Goal: Find specific page/section: Find specific page/section

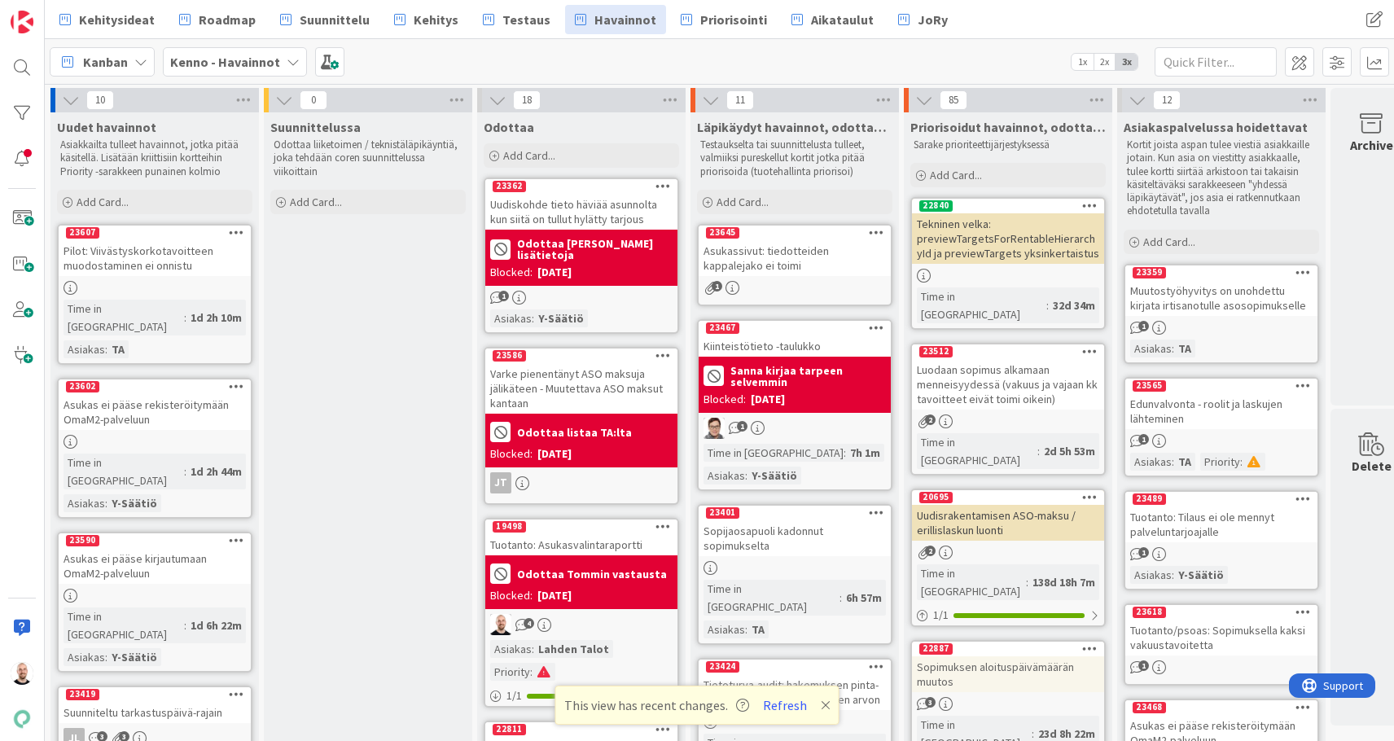
scroll to position [0, 24]
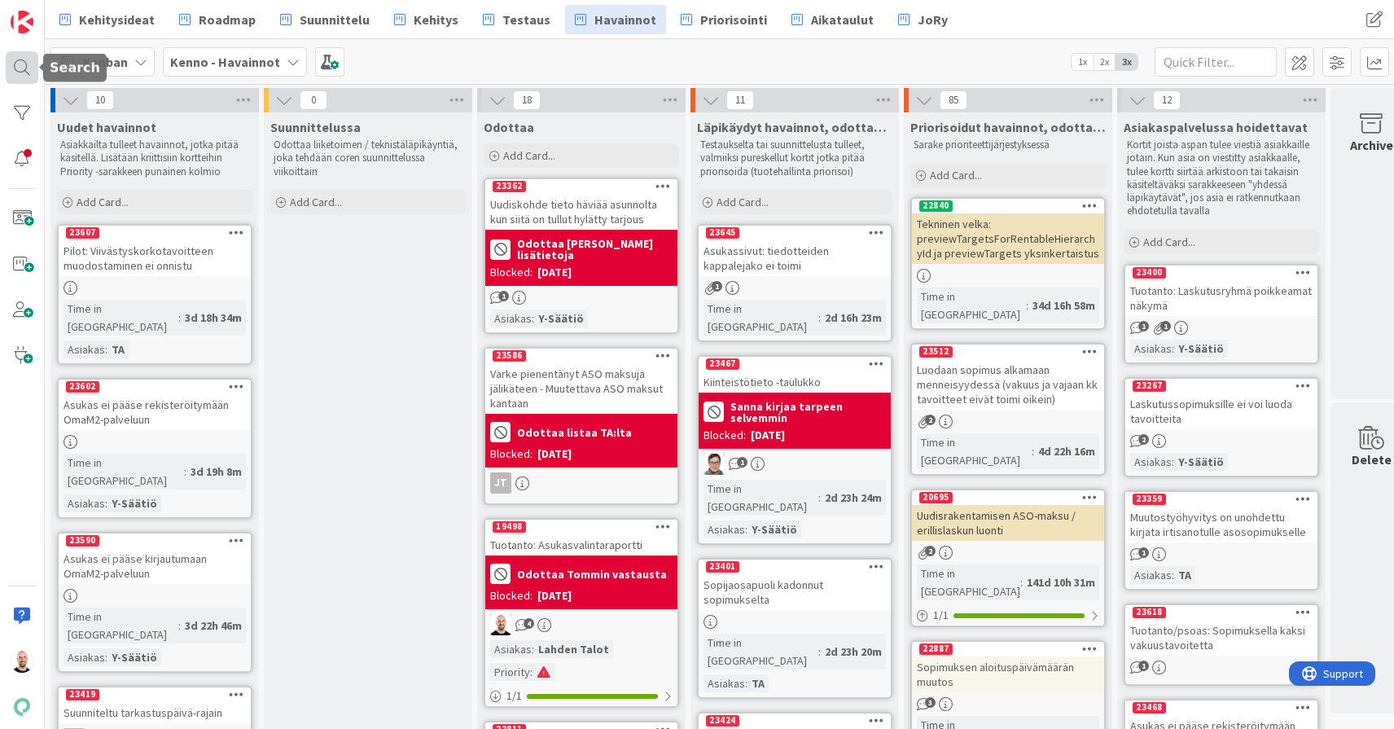
click at [16, 57] on div at bounding box center [22, 67] width 33 height 33
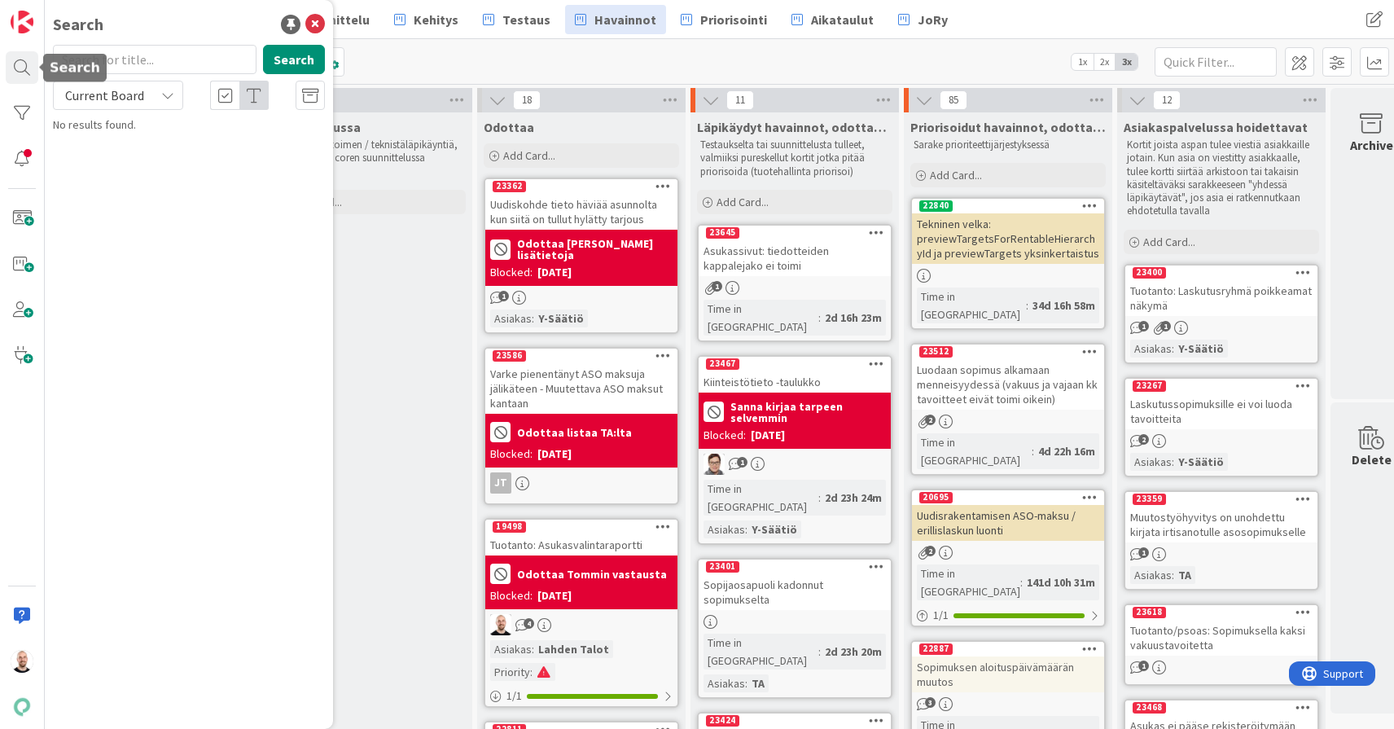
click at [90, 57] on input "text" at bounding box center [155, 59] width 204 height 29
type input "19458"
click at [122, 94] on span "Current Board" at bounding box center [104, 95] width 79 height 16
click at [119, 182] on div "Current Board All Boards" at bounding box center [146, 148] width 187 height 73
click at [121, 165] on span "All Boards" at bounding box center [146, 163] width 169 height 24
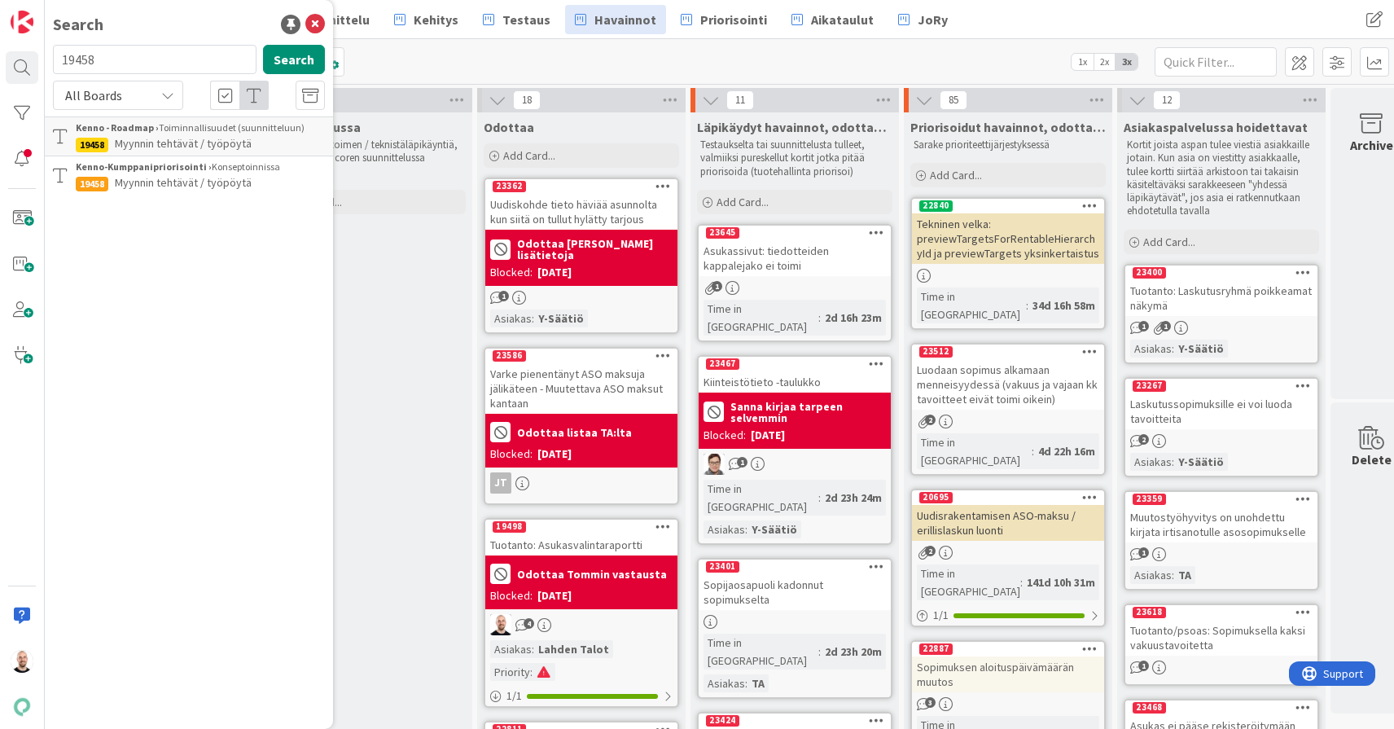
click at [213, 134] on div "Kenno - Roadmap › Toiminnallisuudet (suunnitteluun)" at bounding box center [200, 128] width 249 height 15
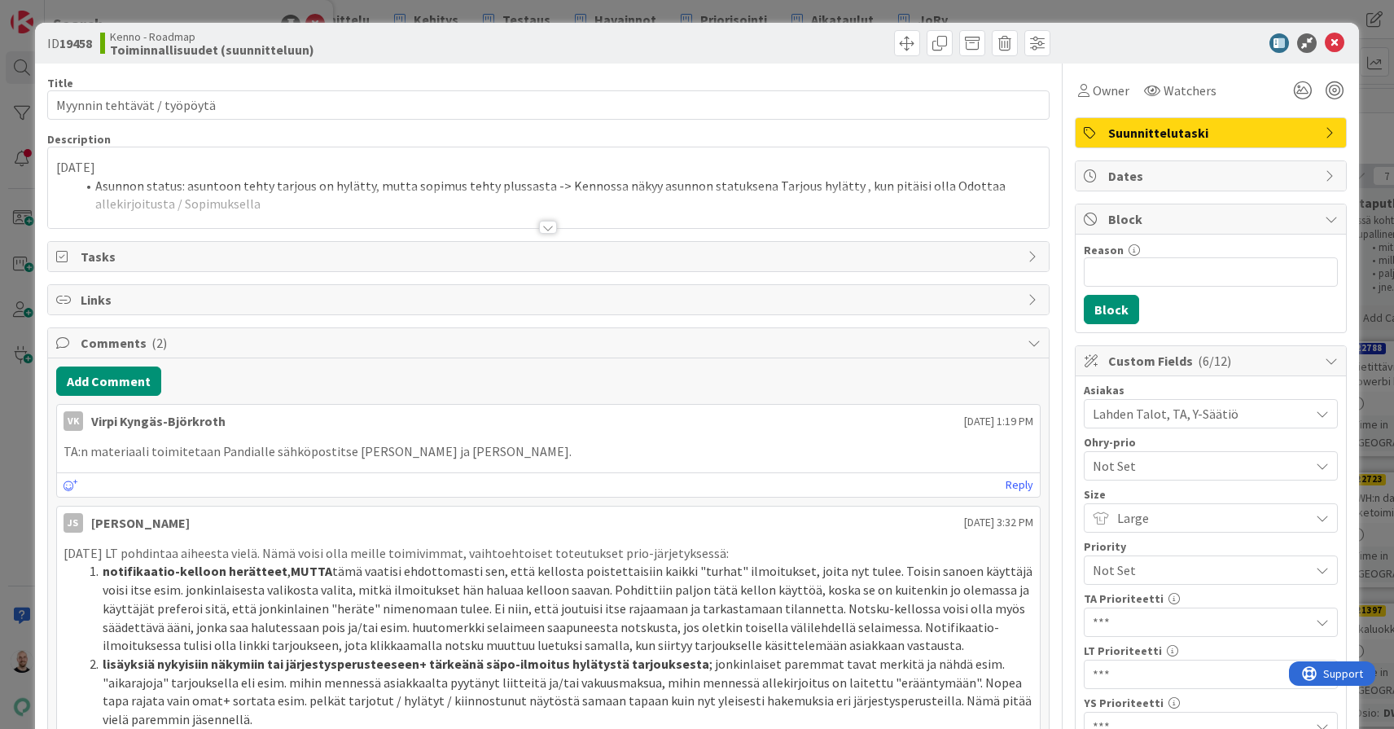
click at [546, 230] on div at bounding box center [548, 227] width 18 height 13
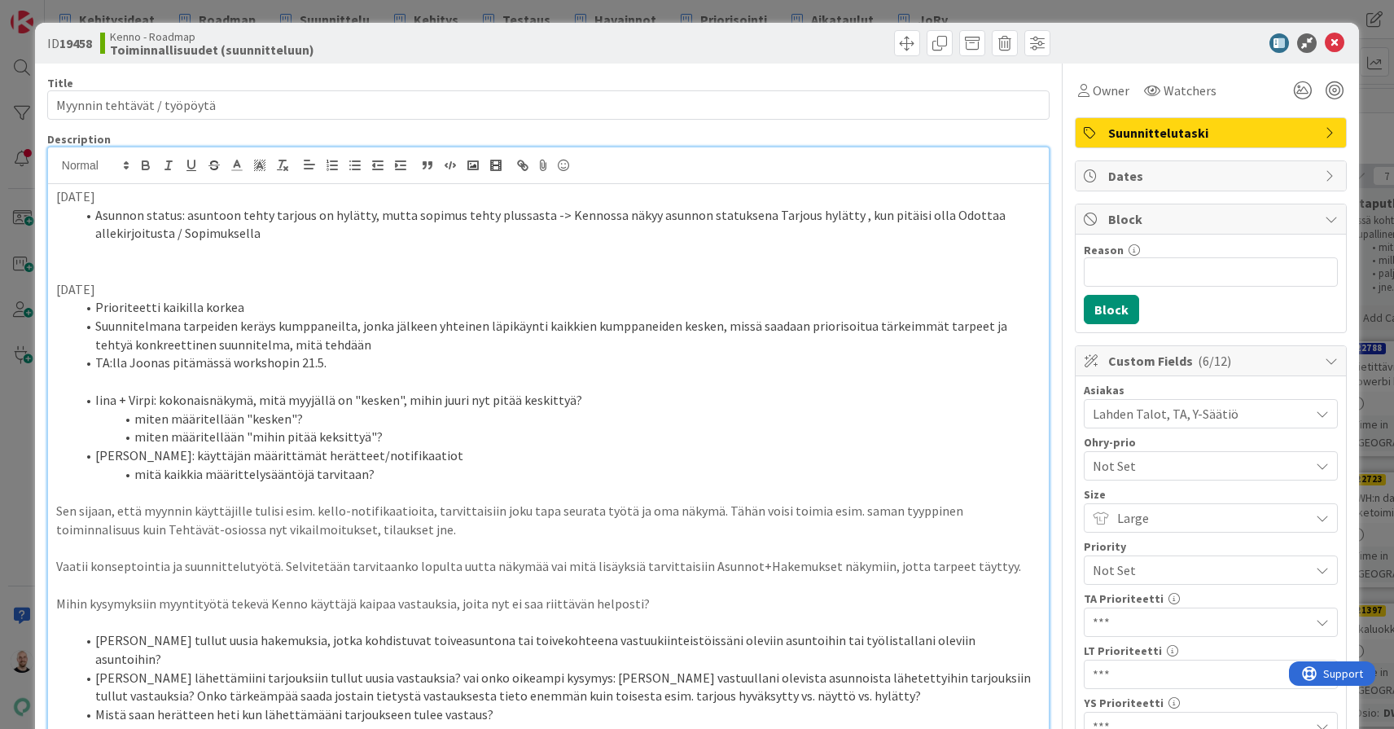
click at [683, 13] on div "ID 19458 Kenno - Roadmap Toiminnallisuudet (suunnitteluun) Title 28 / 128 Myynn…" at bounding box center [697, 364] width 1394 height 729
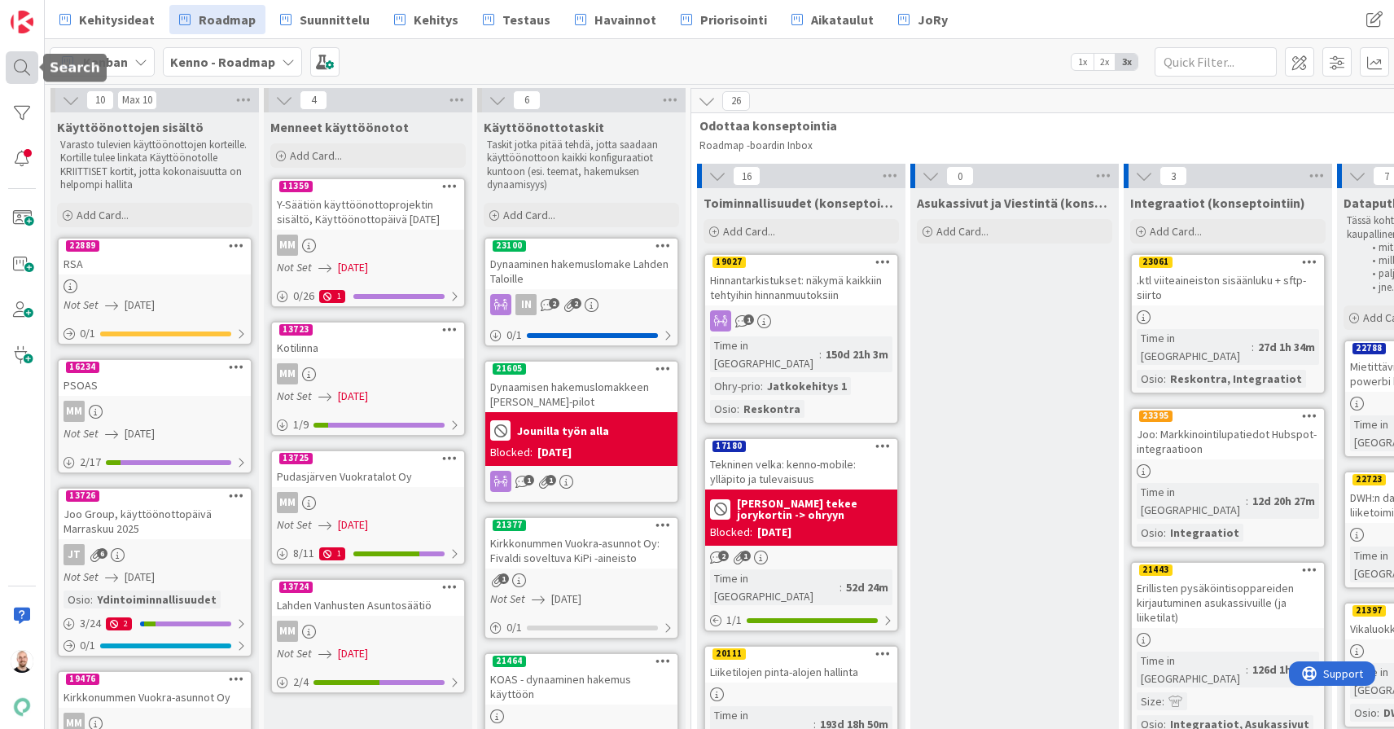
click at [22, 63] on div at bounding box center [22, 67] width 33 height 33
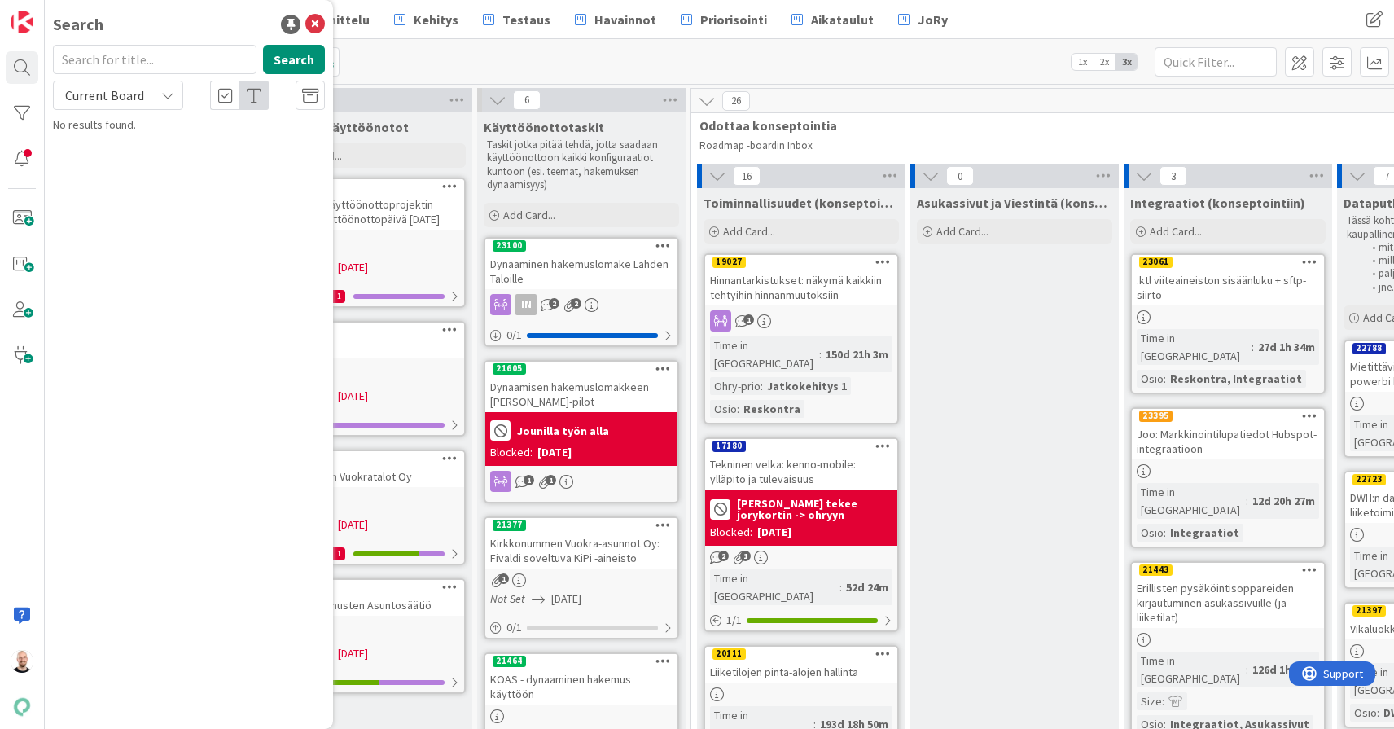
click at [97, 64] on input "text" at bounding box center [155, 59] width 204 height 29
type input "listojen"
click at [73, 89] on span "Current Board" at bounding box center [104, 95] width 79 height 16
click at [109, 164] on span "All Boards" at bounding box center [146, 163] width 169 height 24
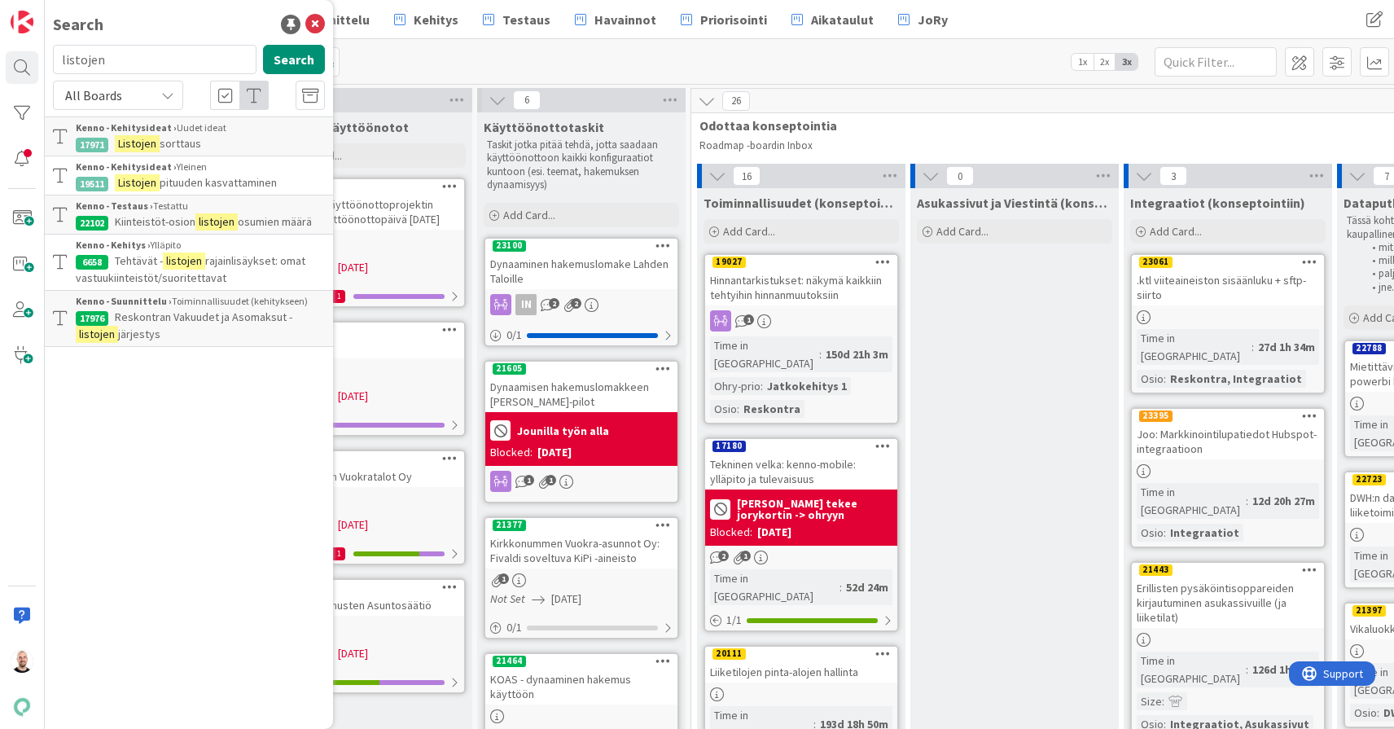
click at [225, 173] on div "Kenno - Kehitysideat › Yleinen" at bounding box center [200, 167] width 249 height 15
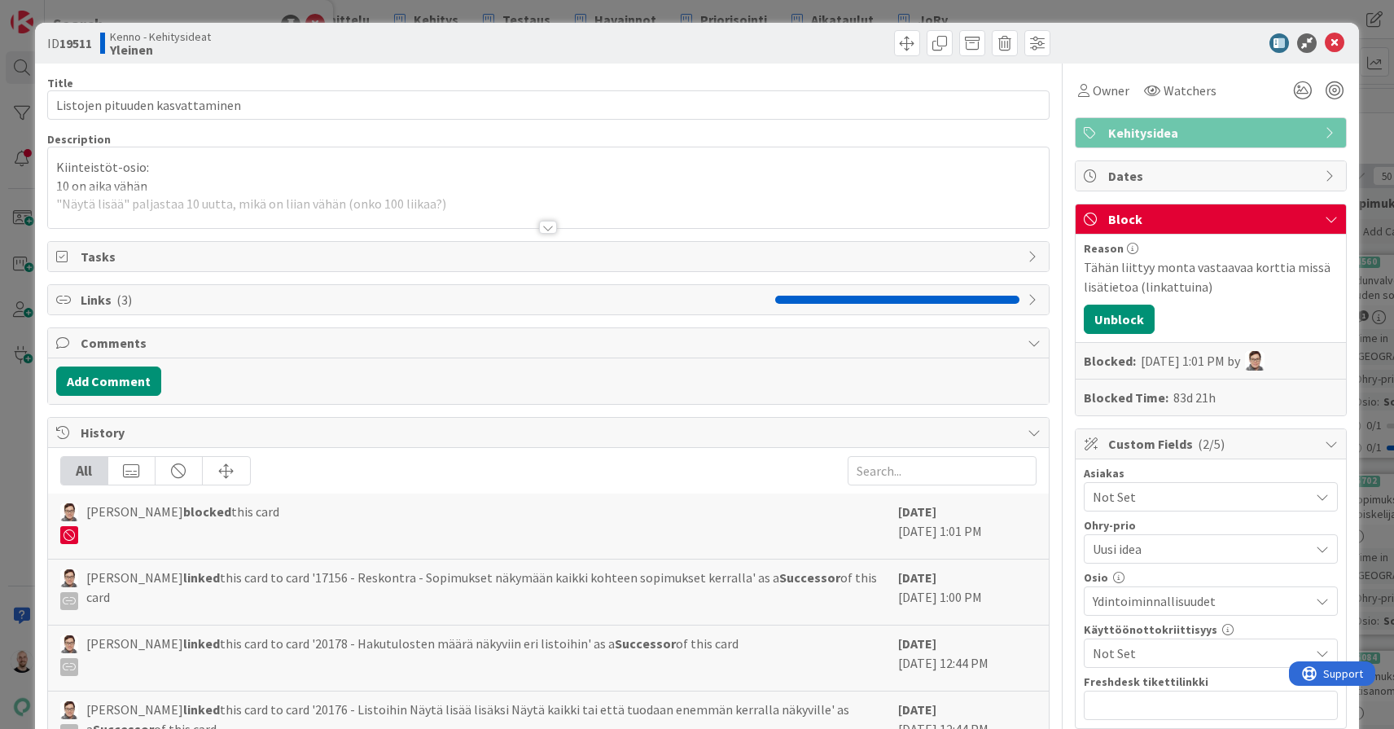
click at [548, 228] on div at bounding box center [548, 227] width 18 height 13
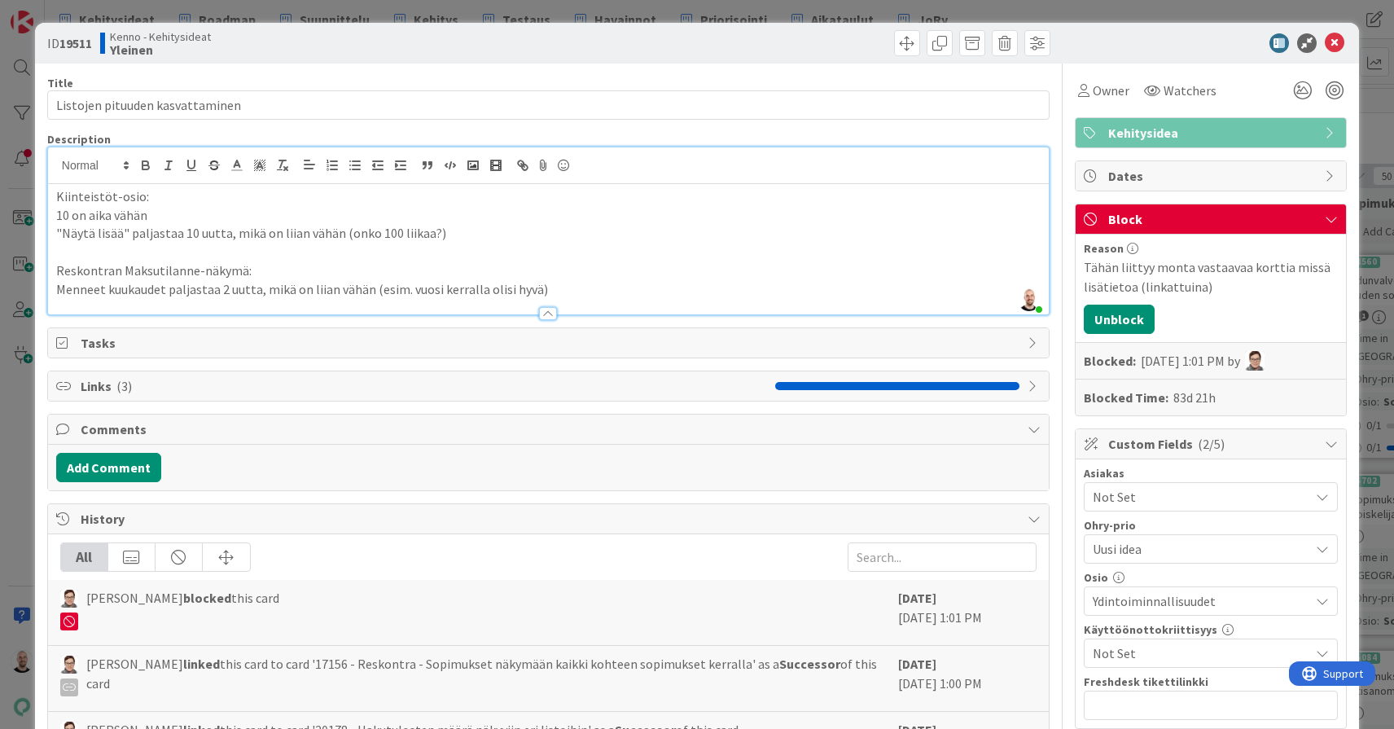
click at [548, 13] on div "ID 19511 Kenno - Kehitysideat Yleinen Title 31 / 128 Listojen pituuden kasvatta…" at bounding box center [697, 364] width 1394 height 729
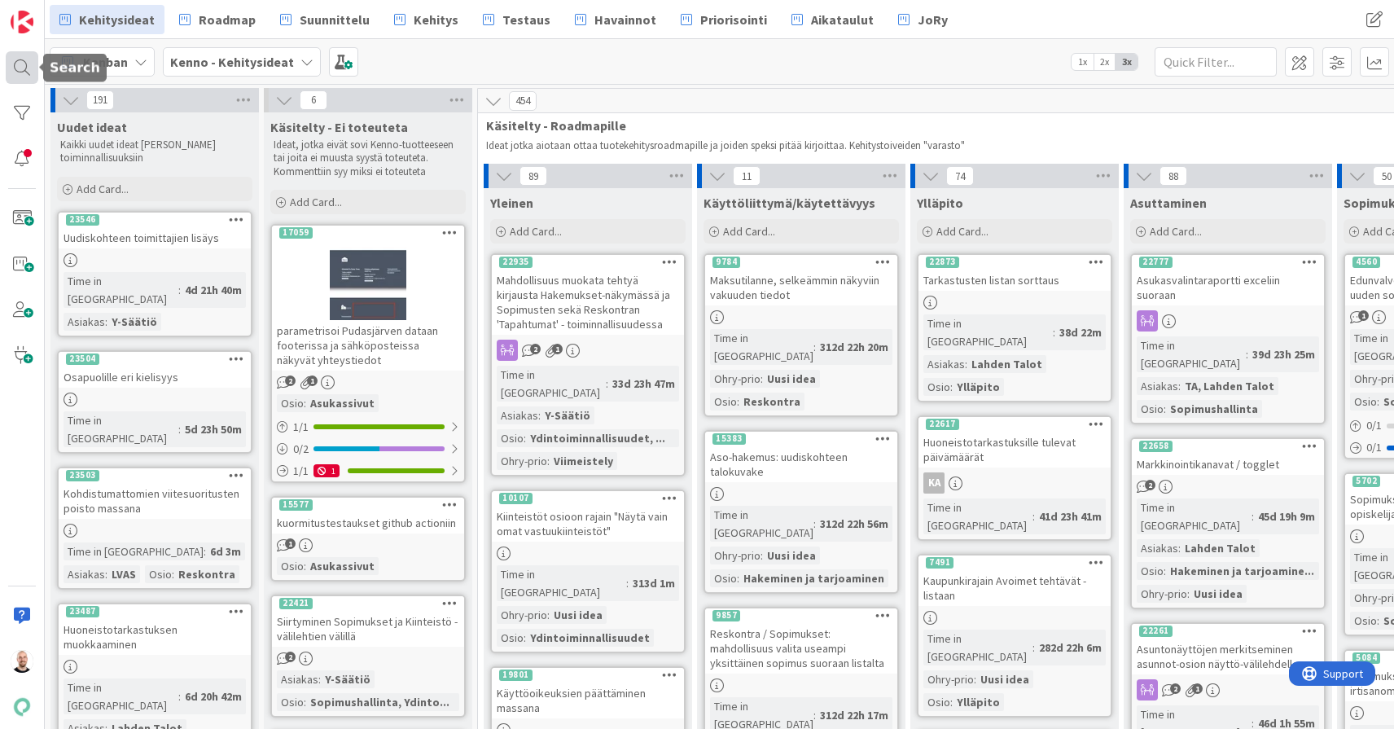
click at [18, 63] on div at bounding box center [22, 67] width 33 height 33
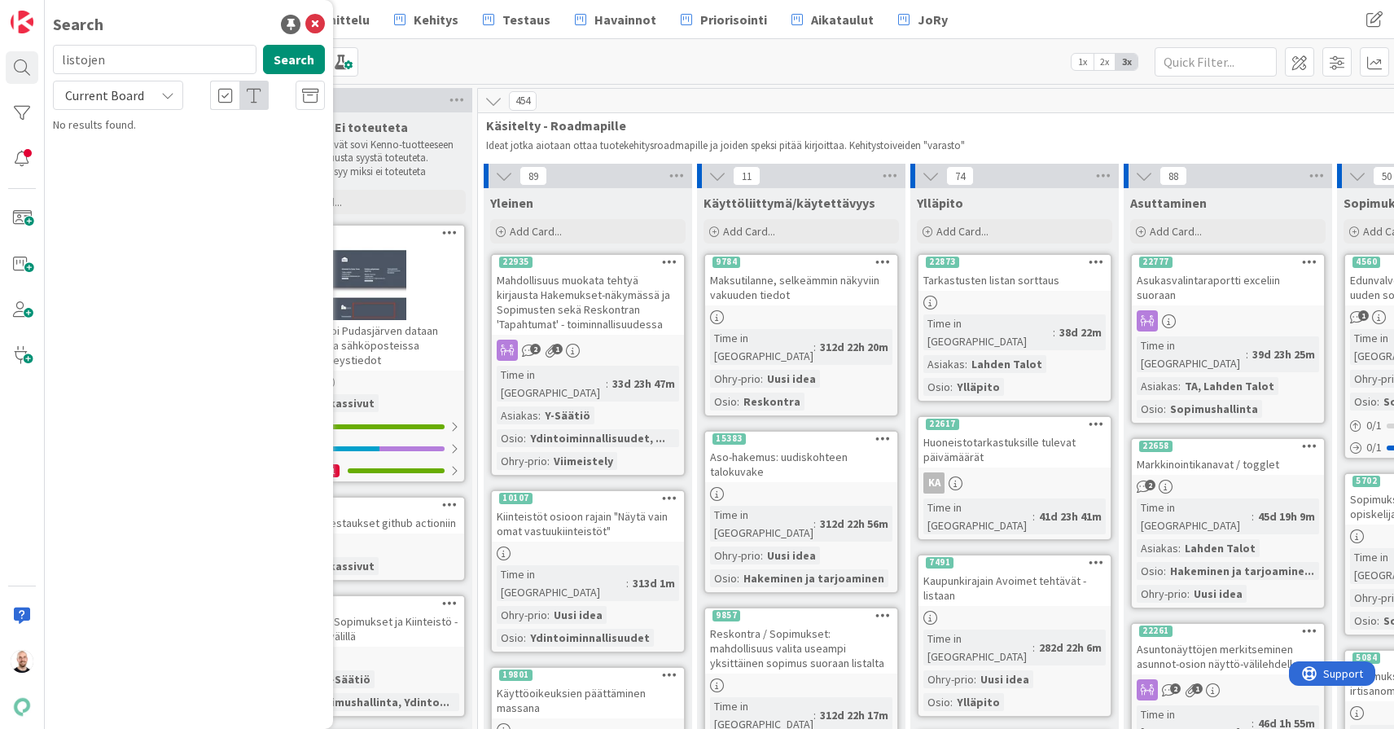
click at [109, 67] on input "listojen" at bounding box center [155, 59] width 204 height 29
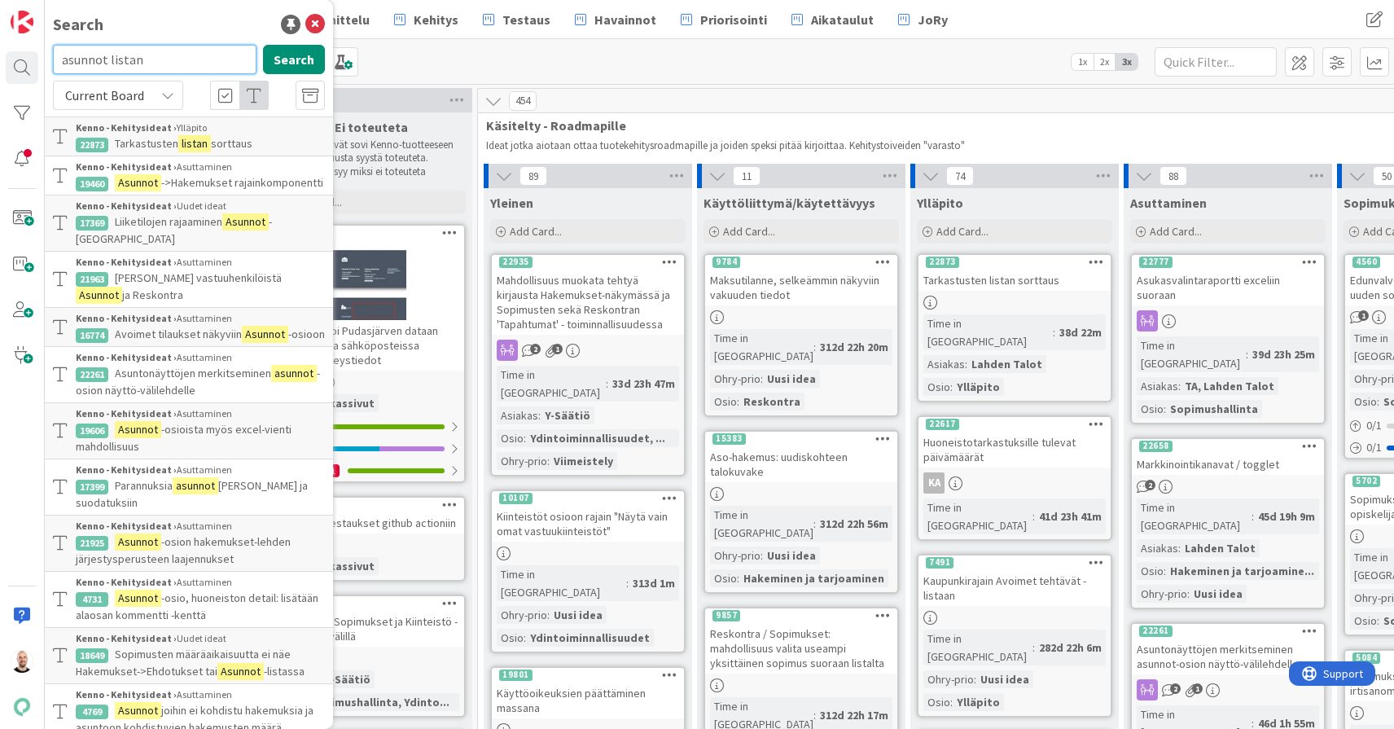
click at [137, 60] on input "asunnot listan" at bounding box center [155, 59] width 204 height 29
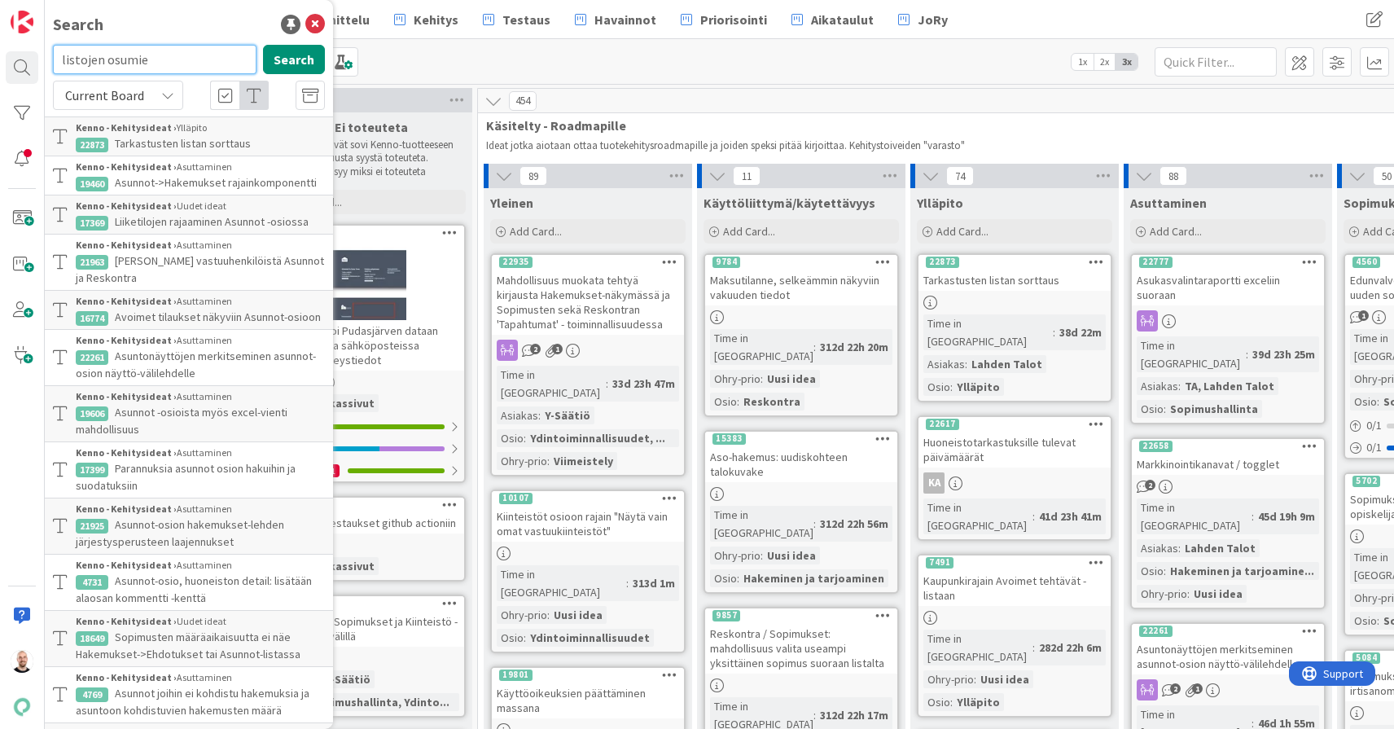
type input "listojen osumie"
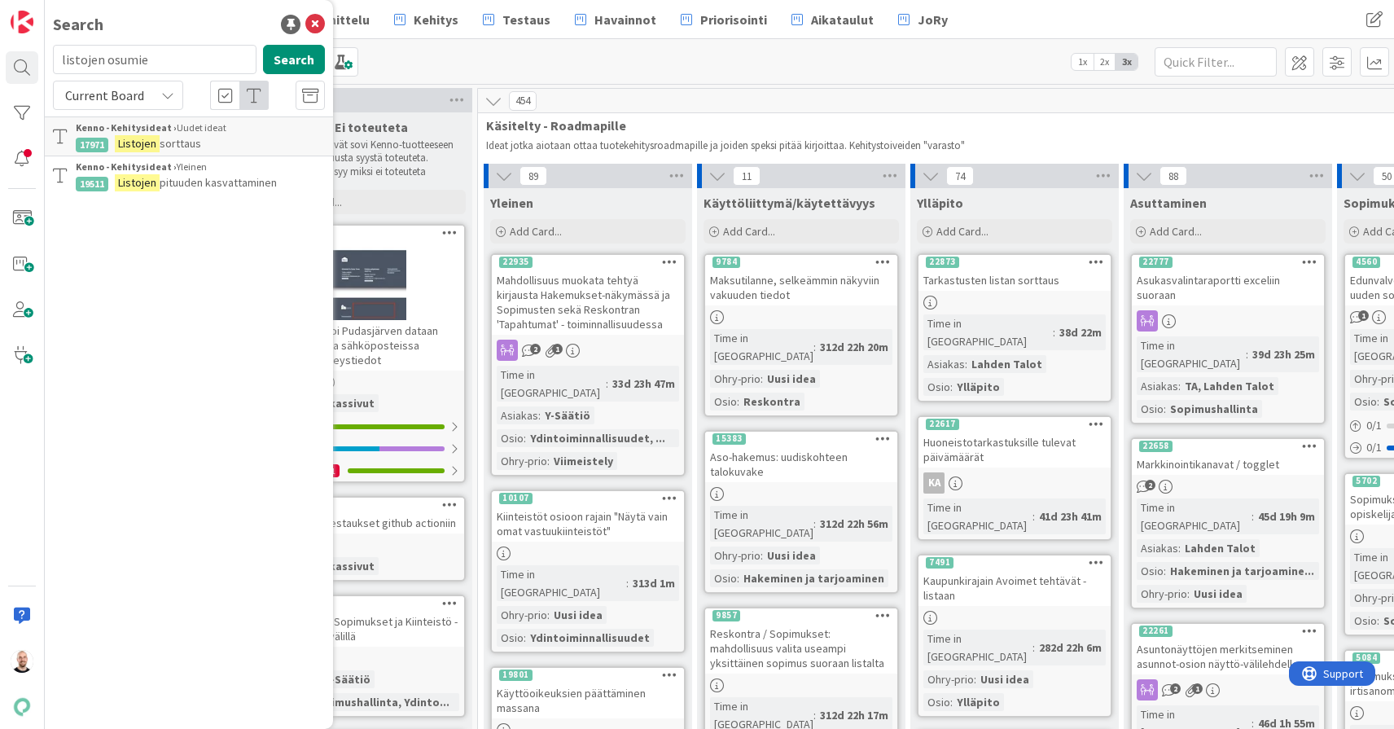
click at [230, 169] on div "Kenno - Kehitysideat › Yleinen" at bounding box center [200, 167] width 249 height 15
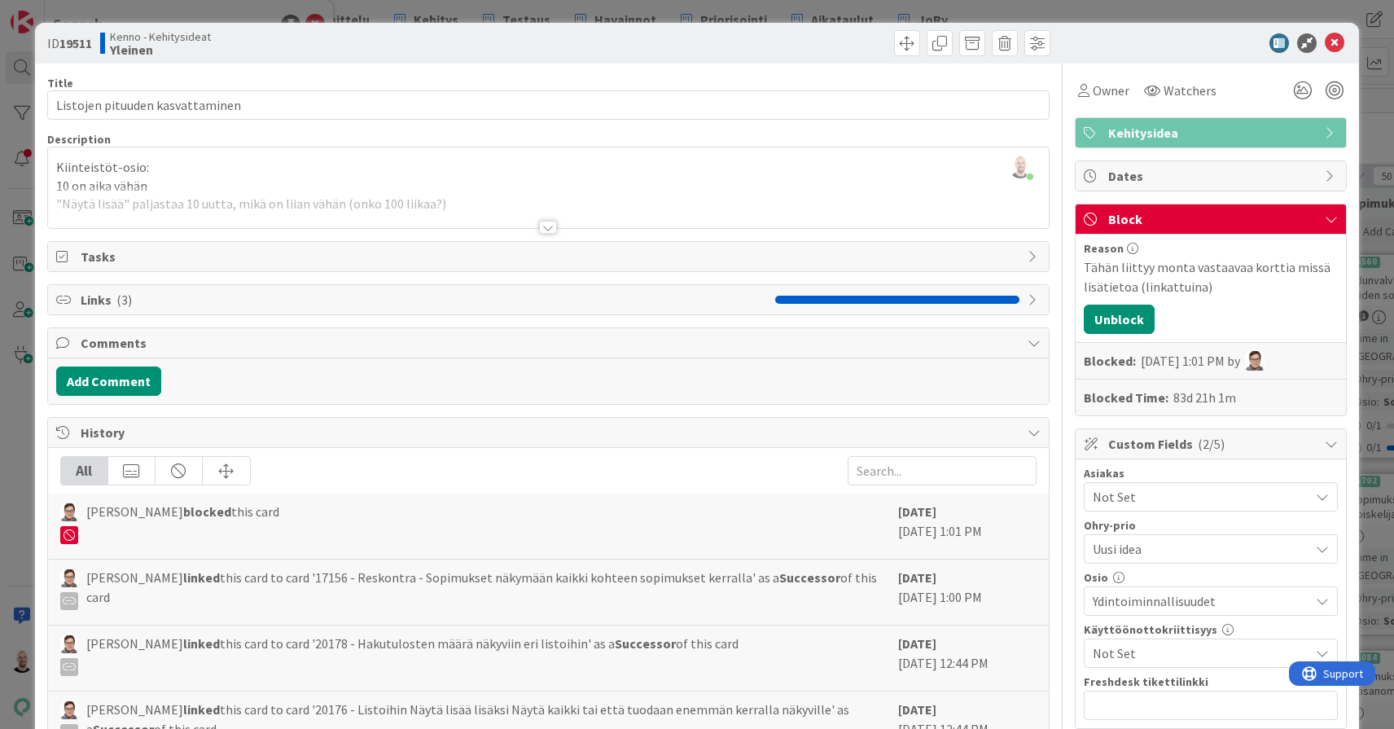
click at [857, 9] on div "ID 19511 Kenno - Kehitysideat Yleinen Title 31 / 128 Listojen pituuden kasvatta…" at bounding box center [697, 364] width 1394 height 729
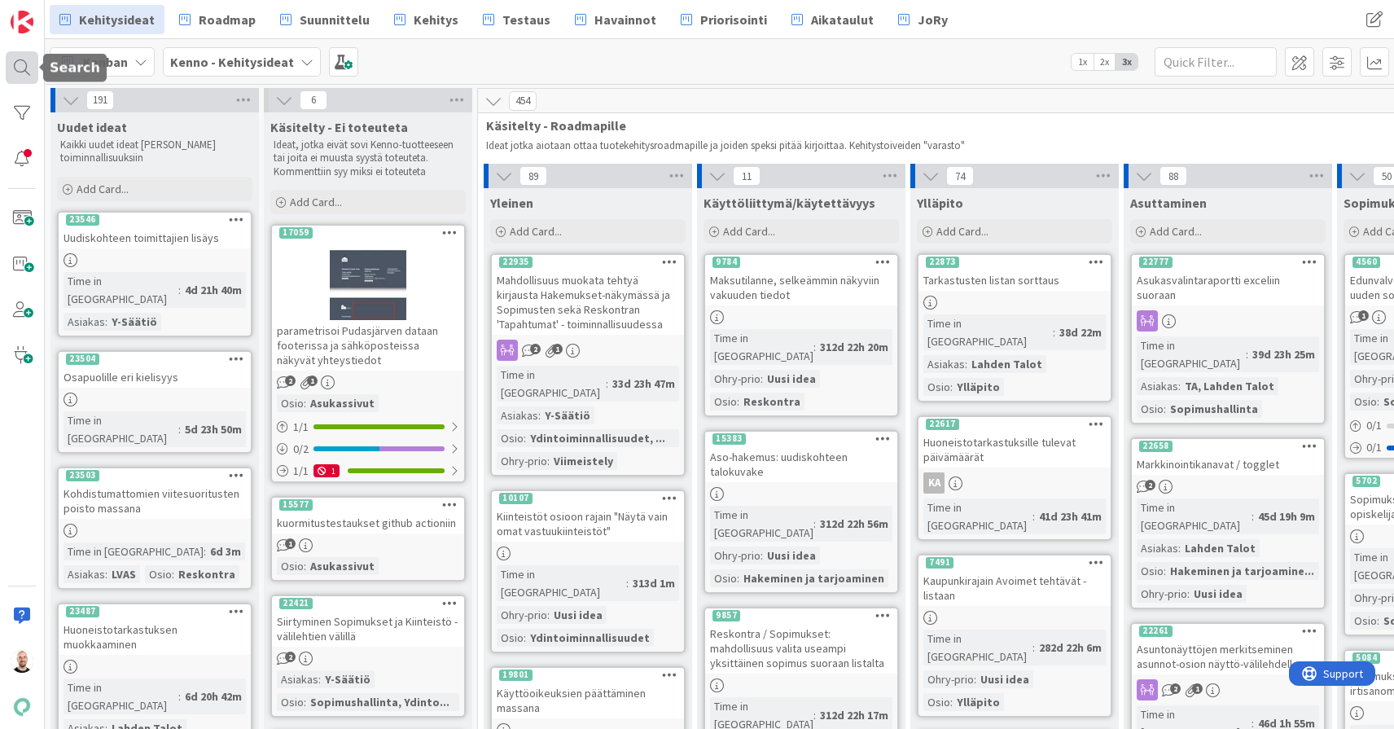
click at [15, 66] on div at bounding box center [22, 67] width 33 height 33
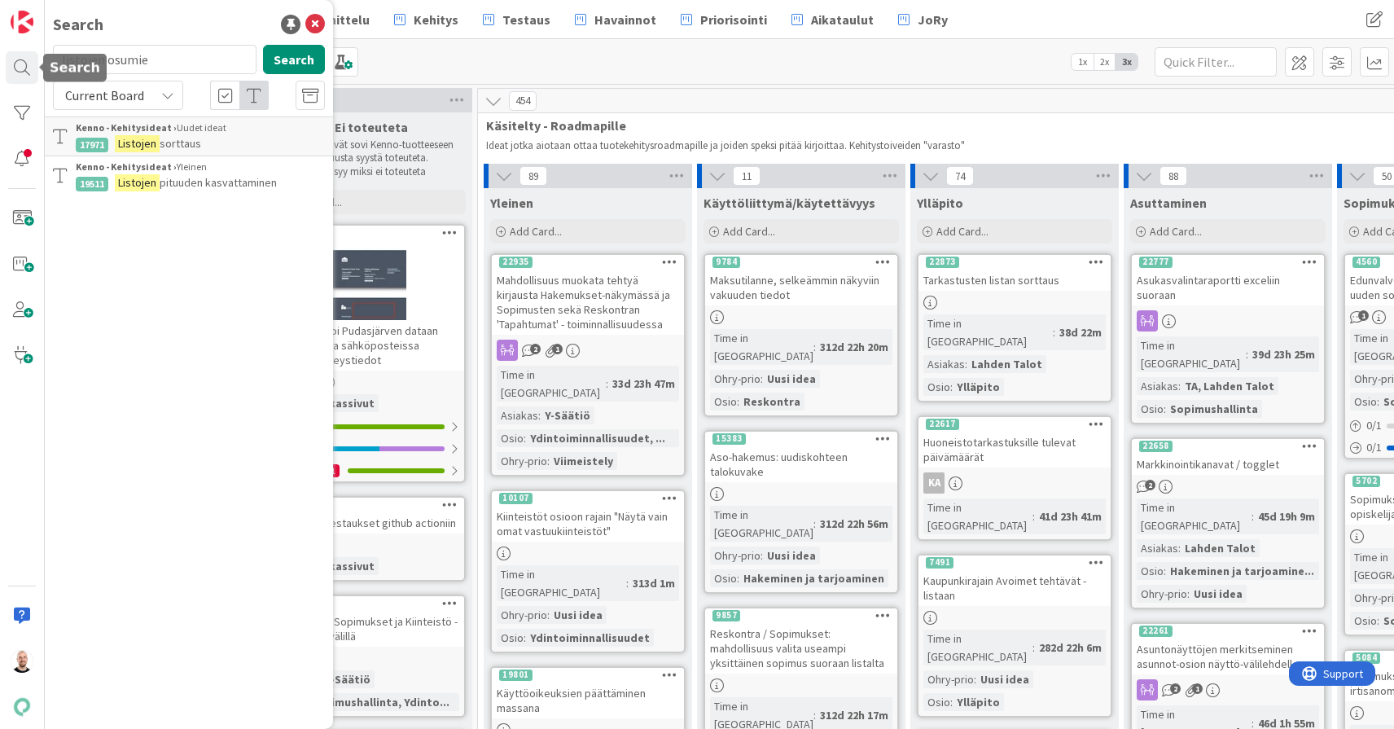
click at [104, 73] on input "listojen osumie" at bounding box center [155, 59] width 204 height 29
click at [107, 65] on input "listojen osumie" at bounding box center [155, 59] width 204 height 29
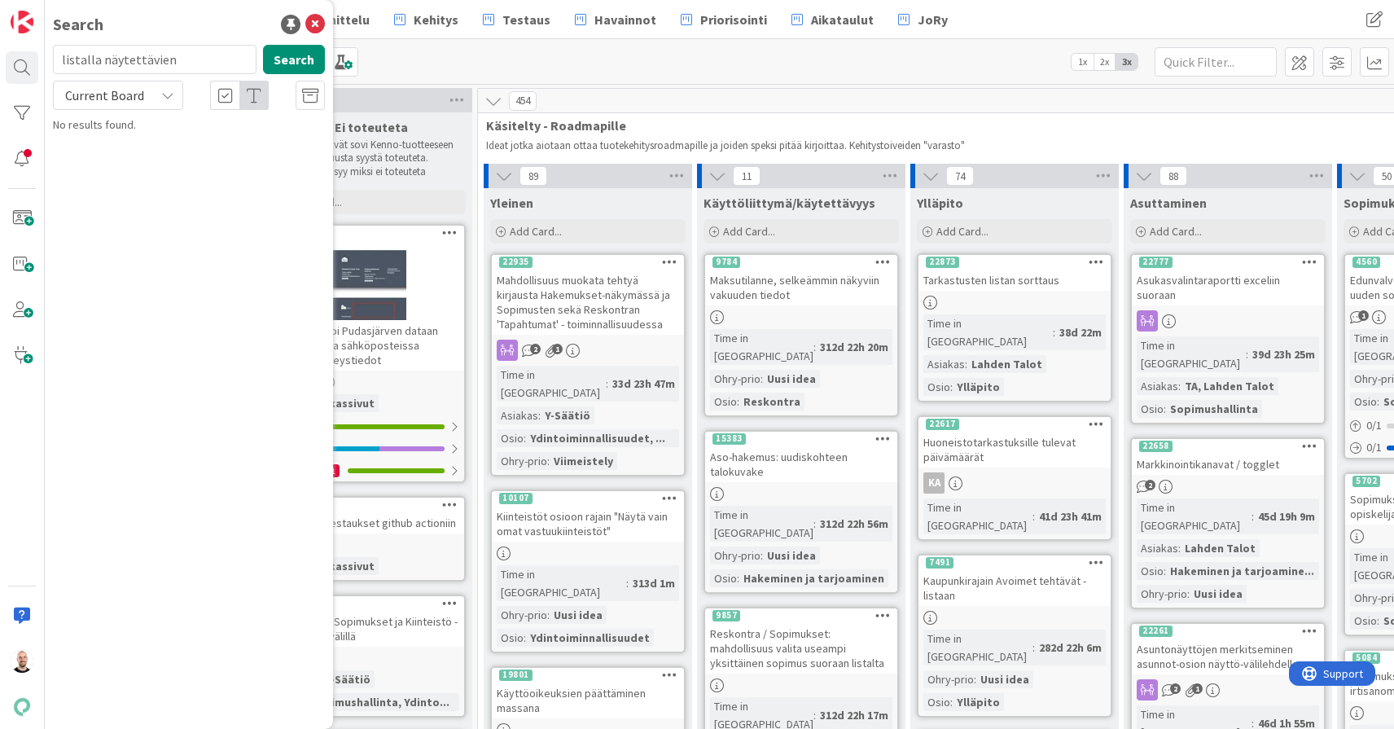
click at [83, 102] on span "Current Board" at bounding box center [104, 95] width 79 height 16
click at [144, 173] on span "All Boards" at bounding box center [146, 163] width 169 height 24
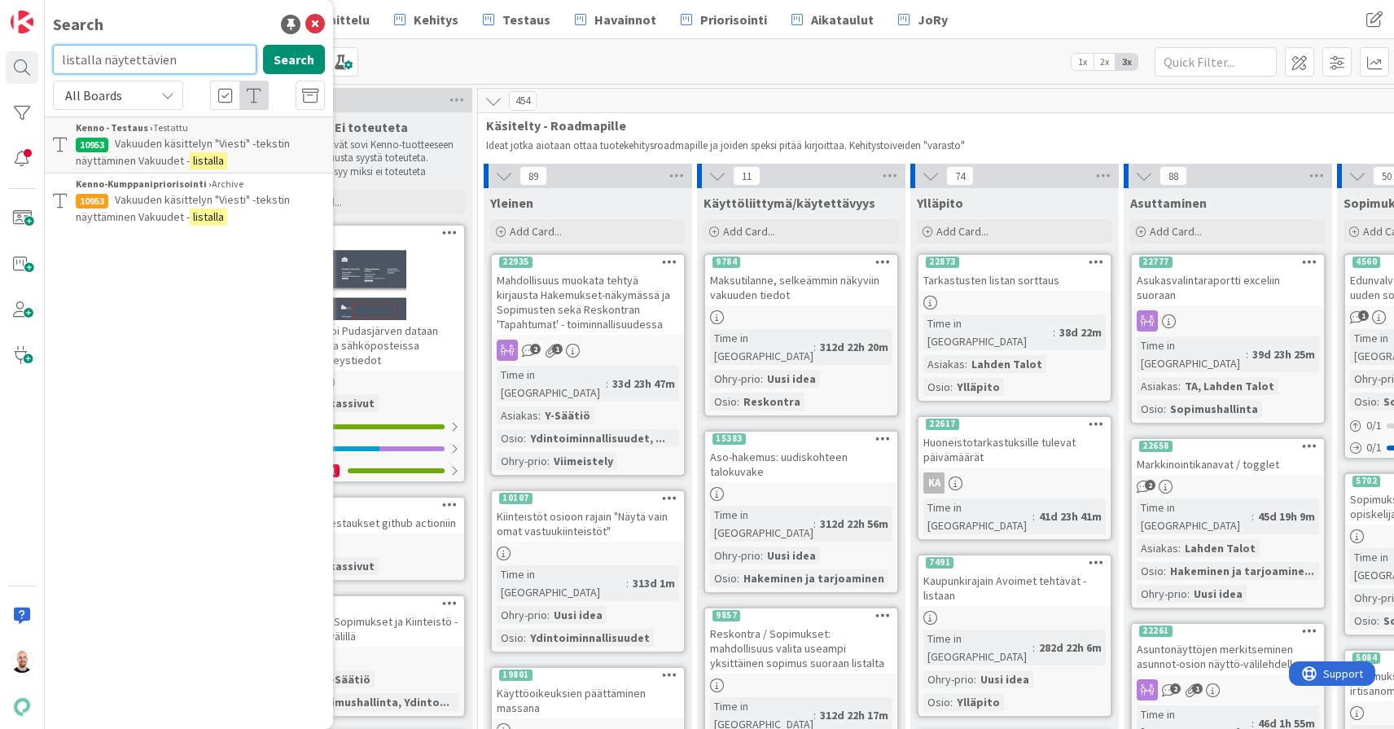
click at [149, 69] on input "listalla näytettävien" at bounding box center [155, 59] width 204 height 29
type input "sopimukset listan"
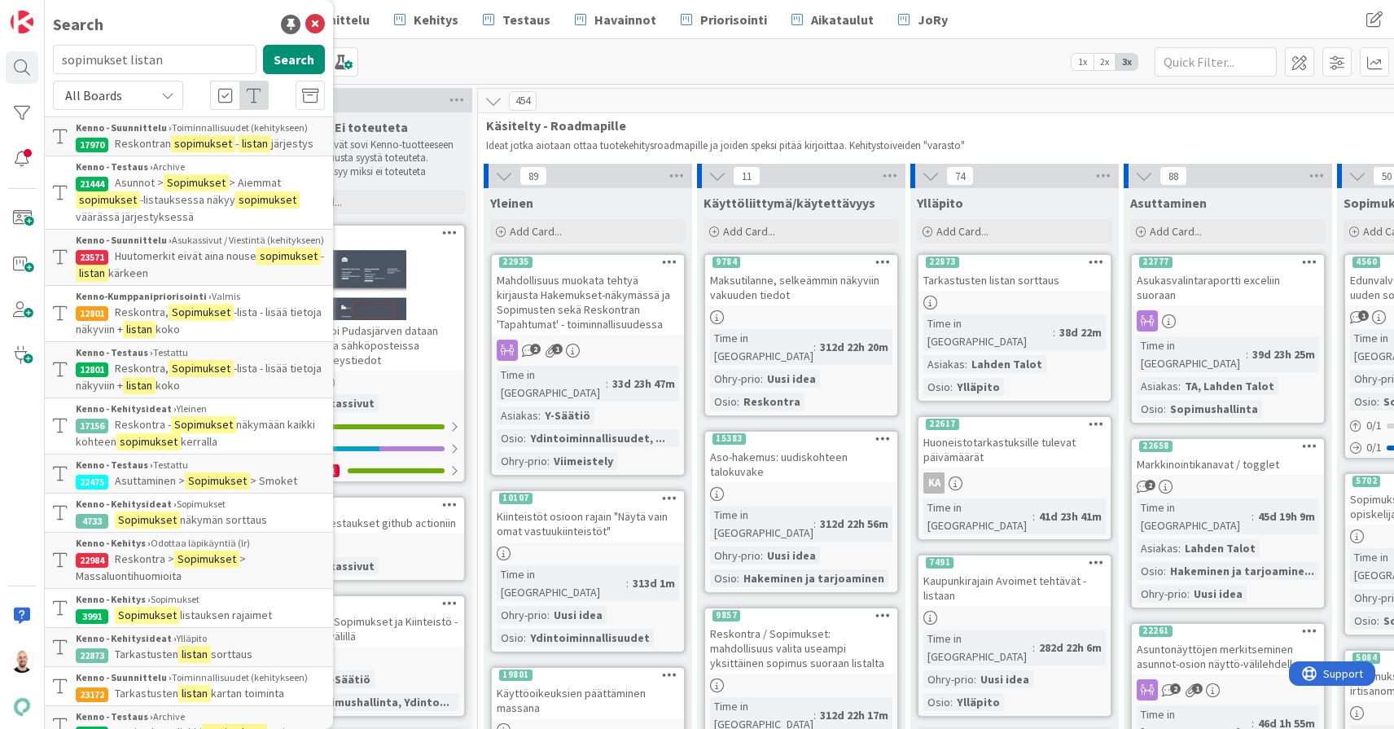
click at [231, 148] on mark "sopimukset" at bounding box center [203, 143] width 64 height 17
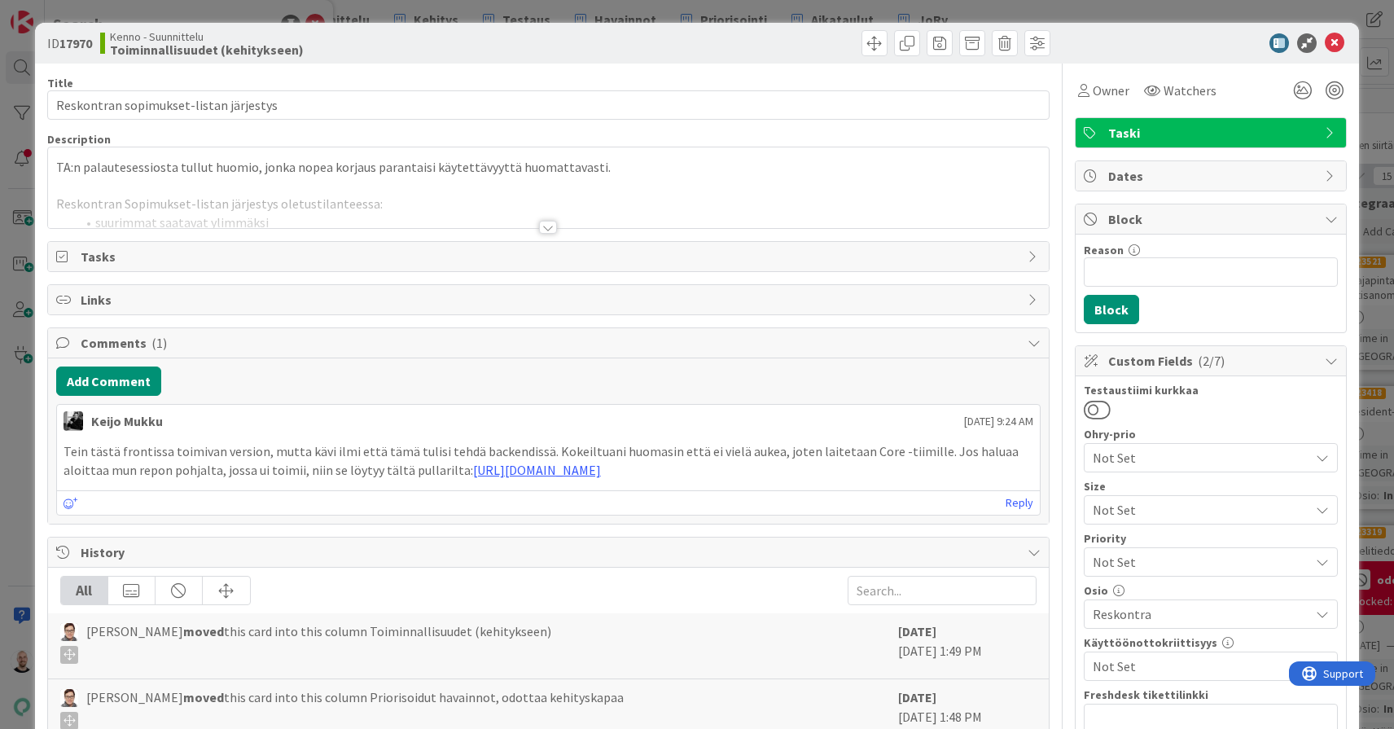
click at [556, 225] on div at bounding box center [548, 227] width 18 height 13
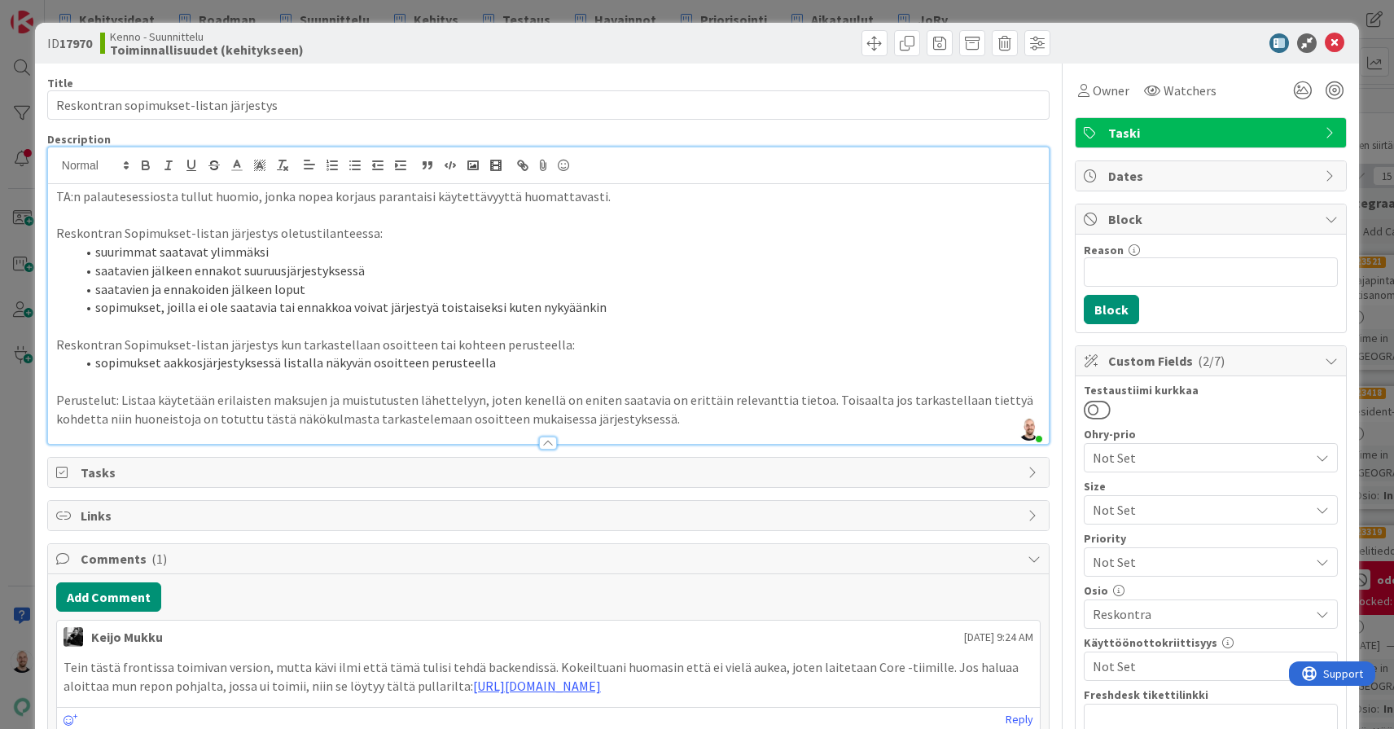
click at [20, 232] on div "ID 17970 Kenno - Suunnittelu Toiminnallisuudet (kehitykseen) Title 38 / 128 Res…" at bounding box center [697, 364] width 1394 height 729
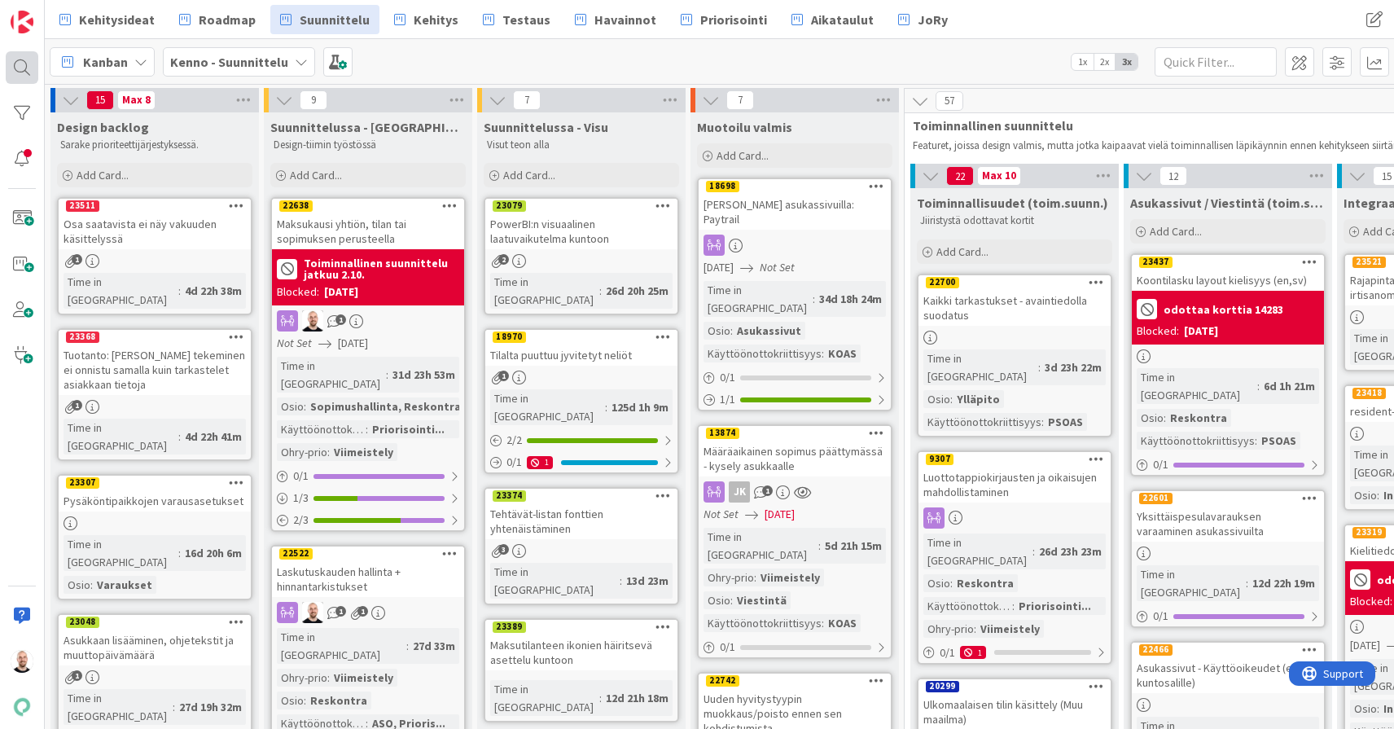
click at [26, 72] on div at bounding box center [22, 67] width 33 height 33
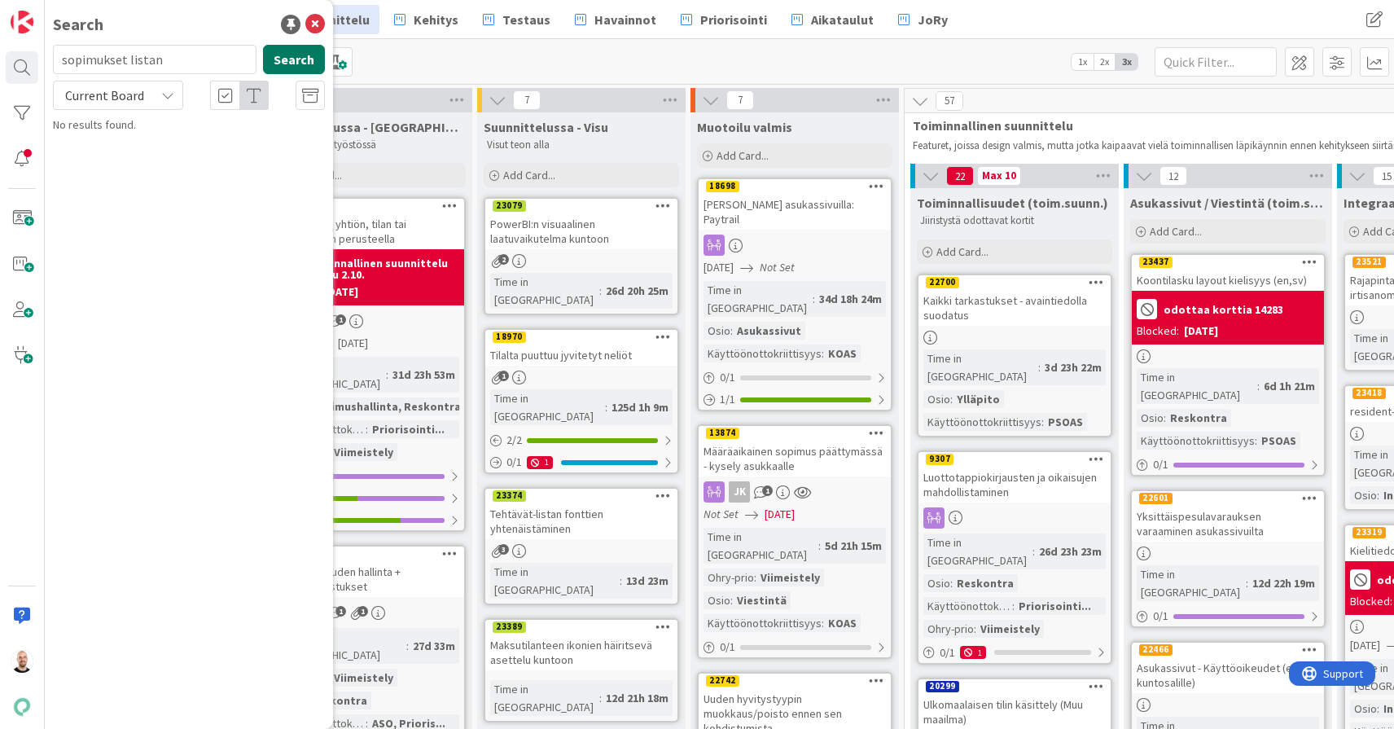
click at [295, 55] on button "Search" at bounding box center [294, 59] width 62 height 29
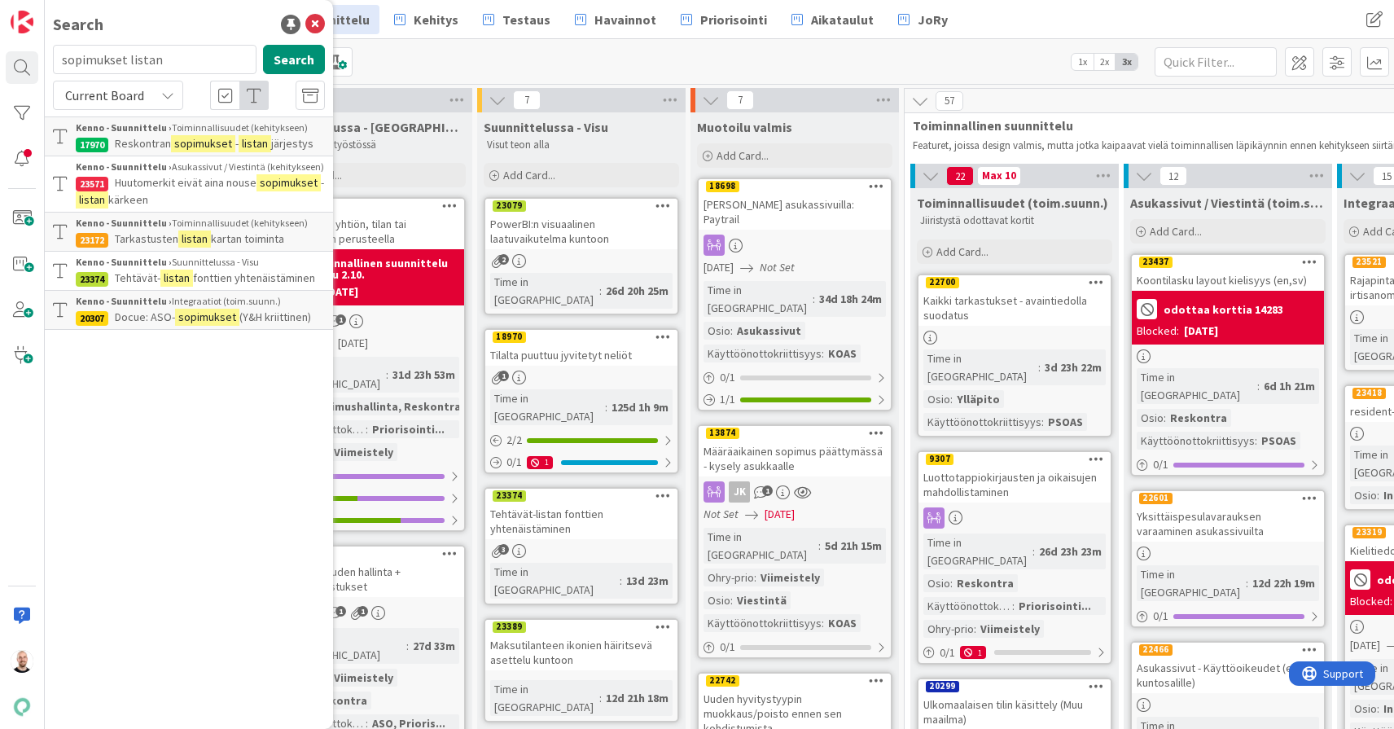
click at [164, 93] on icon at bounding box center [167, 95] width 13 height 13
click at [155, 156] on span "All Boards" at bounding box center [146, 163] width 169 height 24
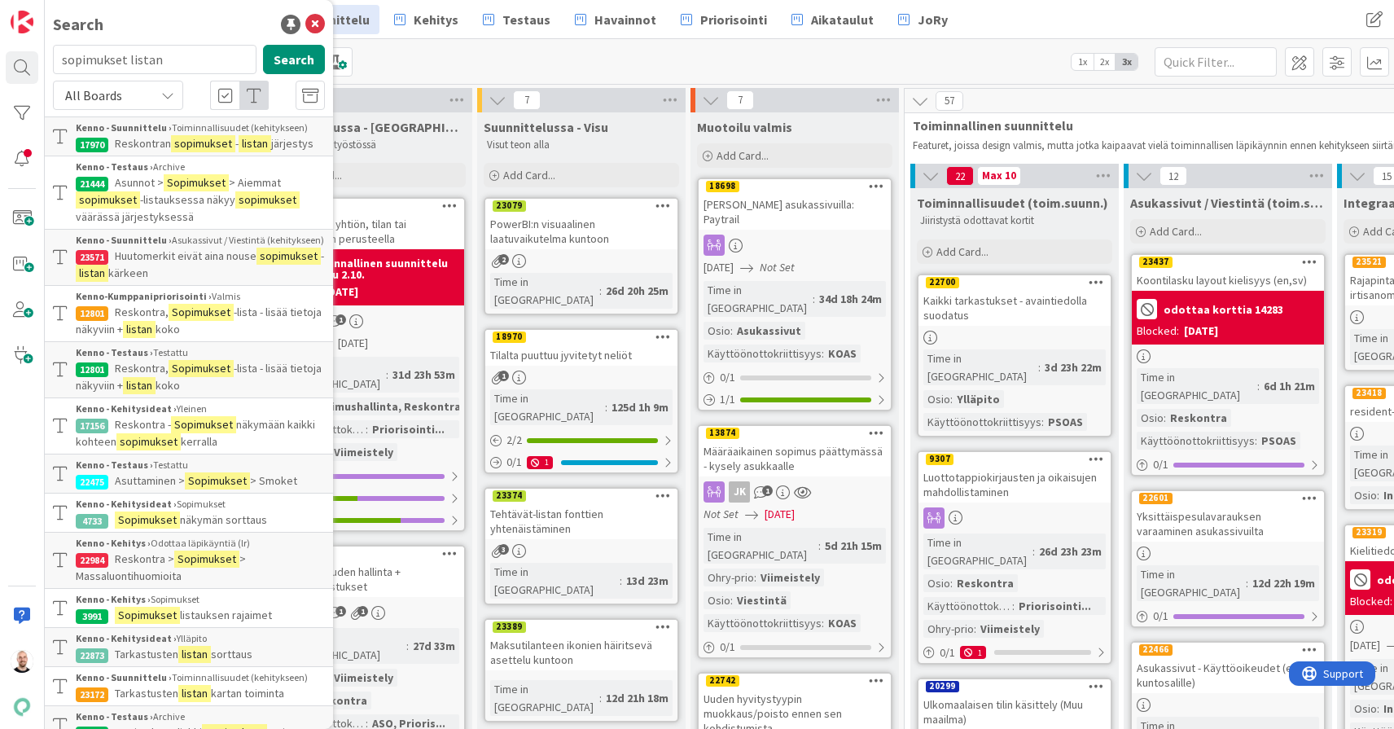
click at [269, 310] on span "-lista - lisää tietoja näkyviin +" at bounding box center [199, 321] width 246 height 32
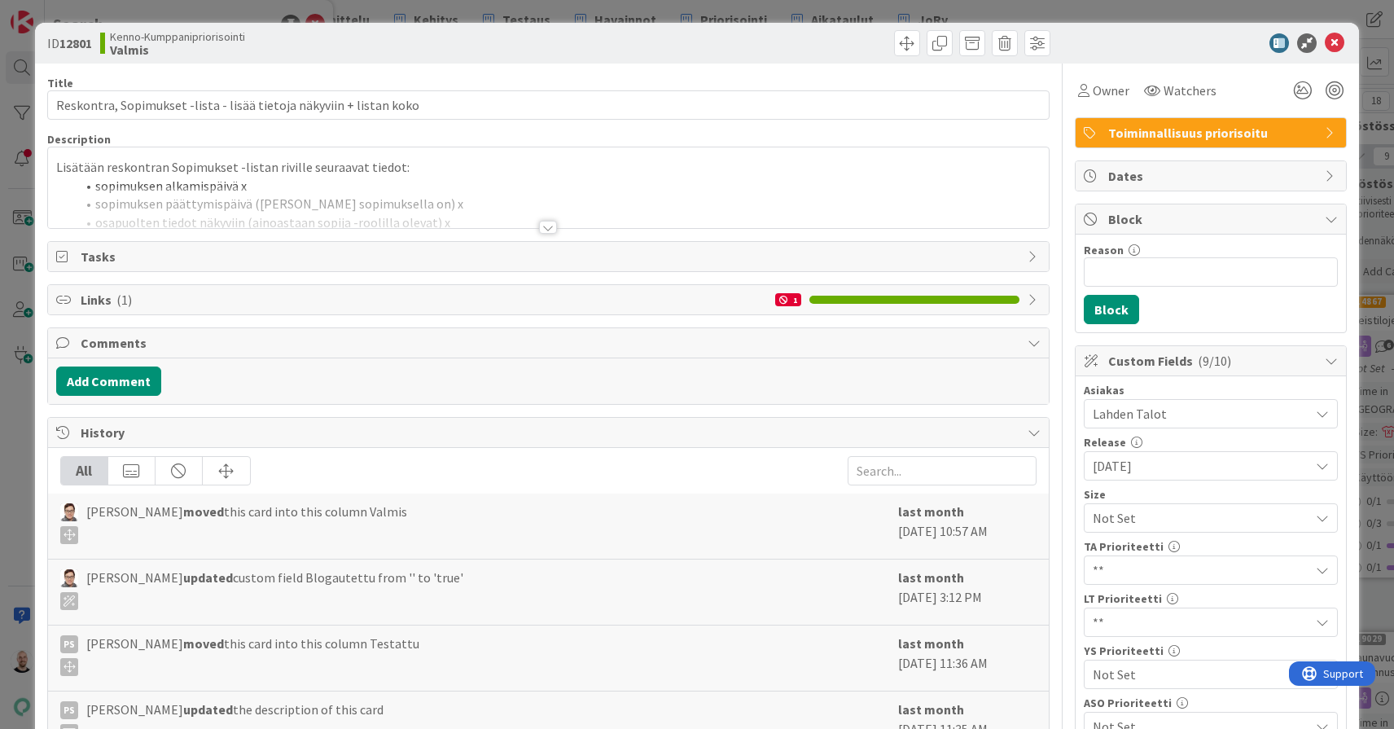
click at [551, 223] on div at bounding box center [548, 227] width 18 height 13
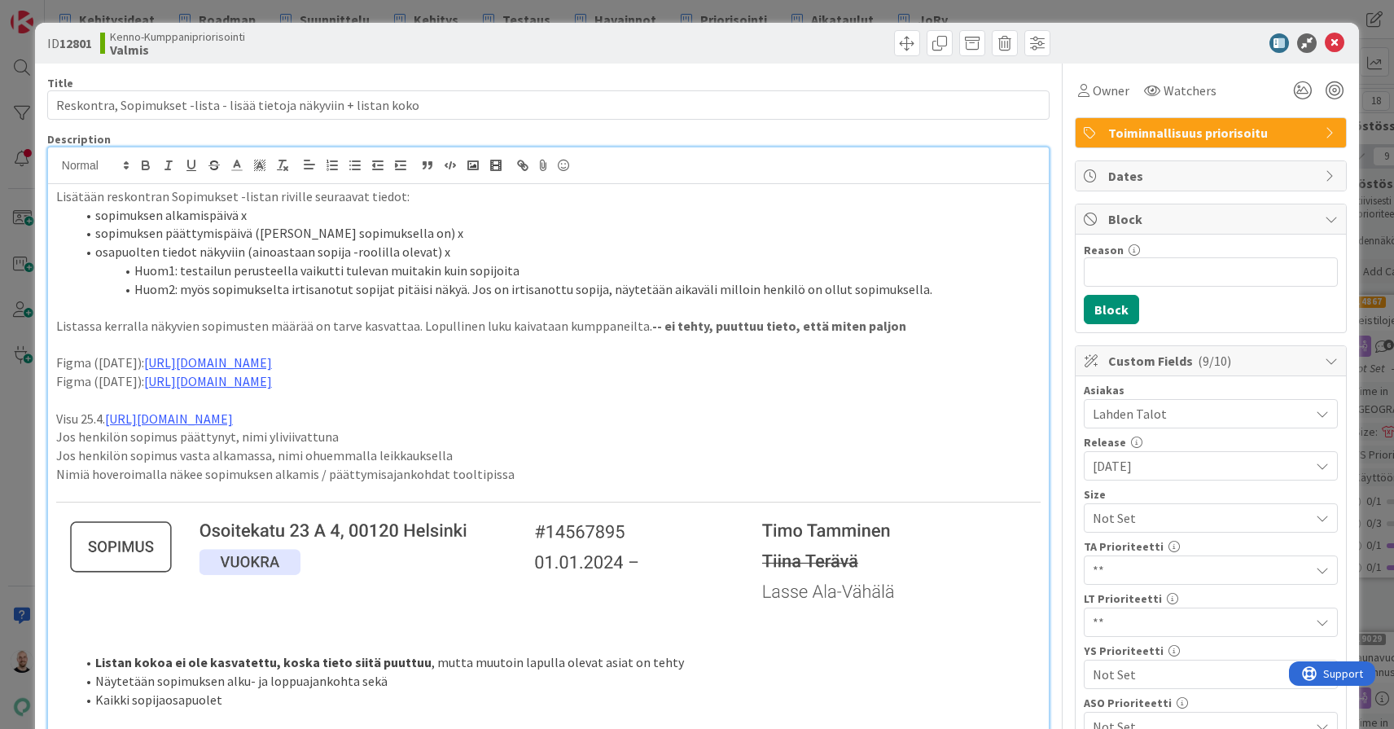
click at [10, 105] on div "ID 12801 Kenno-Kumppanipriorisointi Valmis Title 67 / 128 Reskontra, Sopimukset…" at bounding box center [697, 364] width 1394 height 729
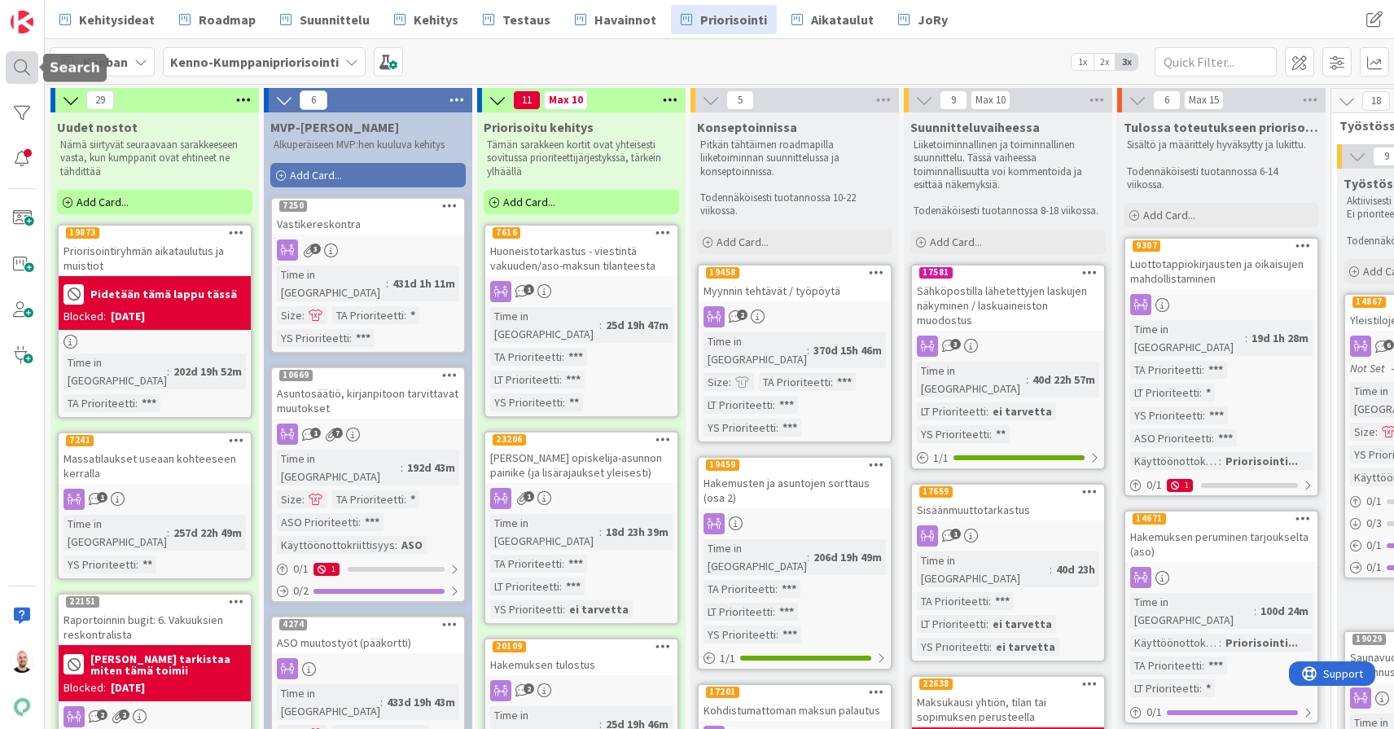
click at [15, 65] on div at bounding box center [22, 67] width 33 height 33
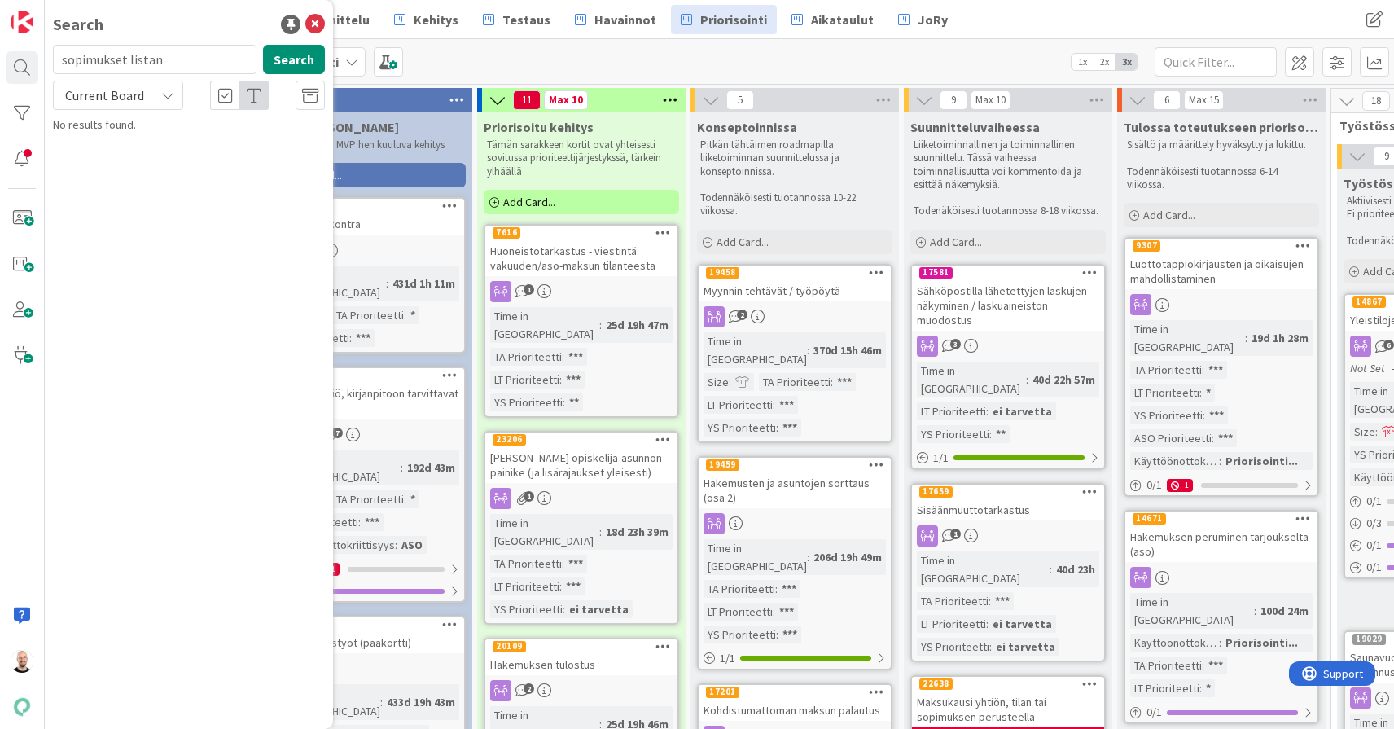
click at [168, 61] on input "sopimukset listan" at bounding box center [155, 59] width 204 height 29
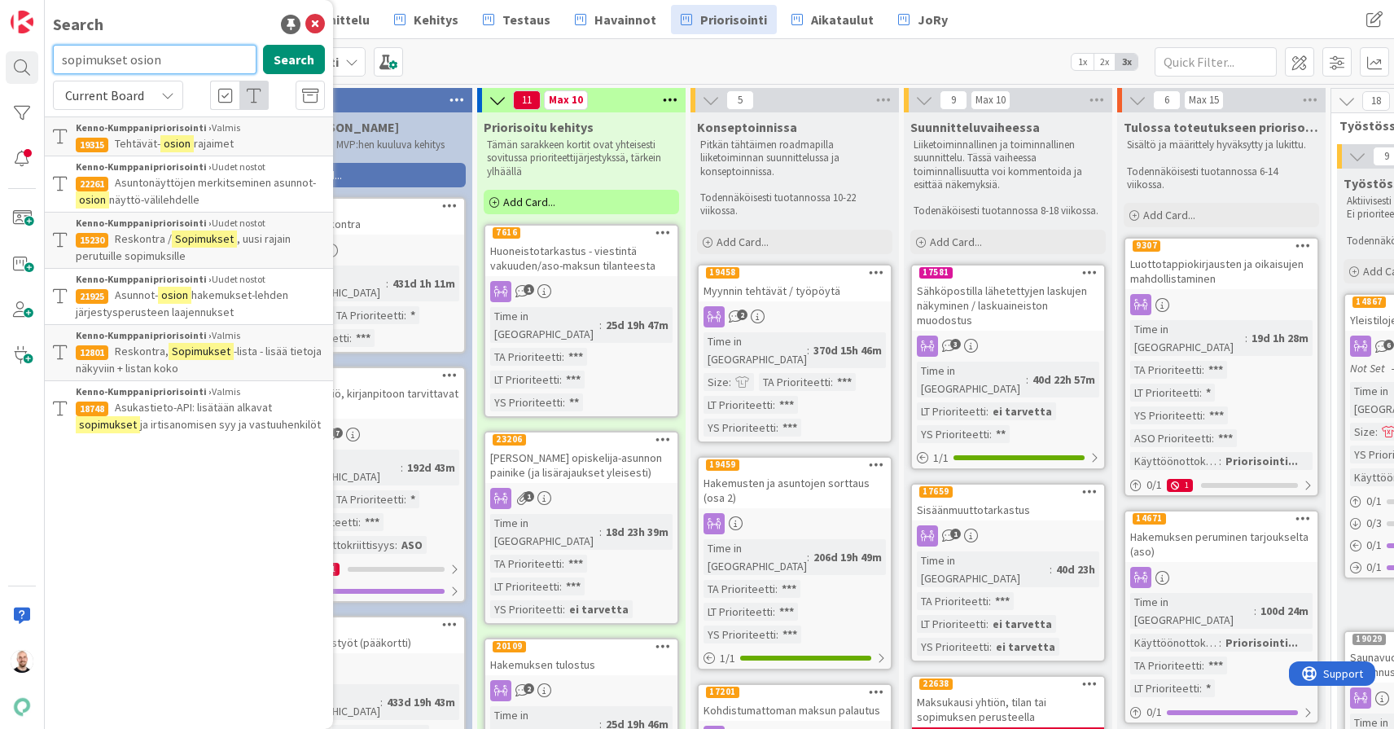
click at [177, 62] on input "sopimukset osion" at bounding box center [155, 59] width 204 height 29
type input "sopimukset korttien"
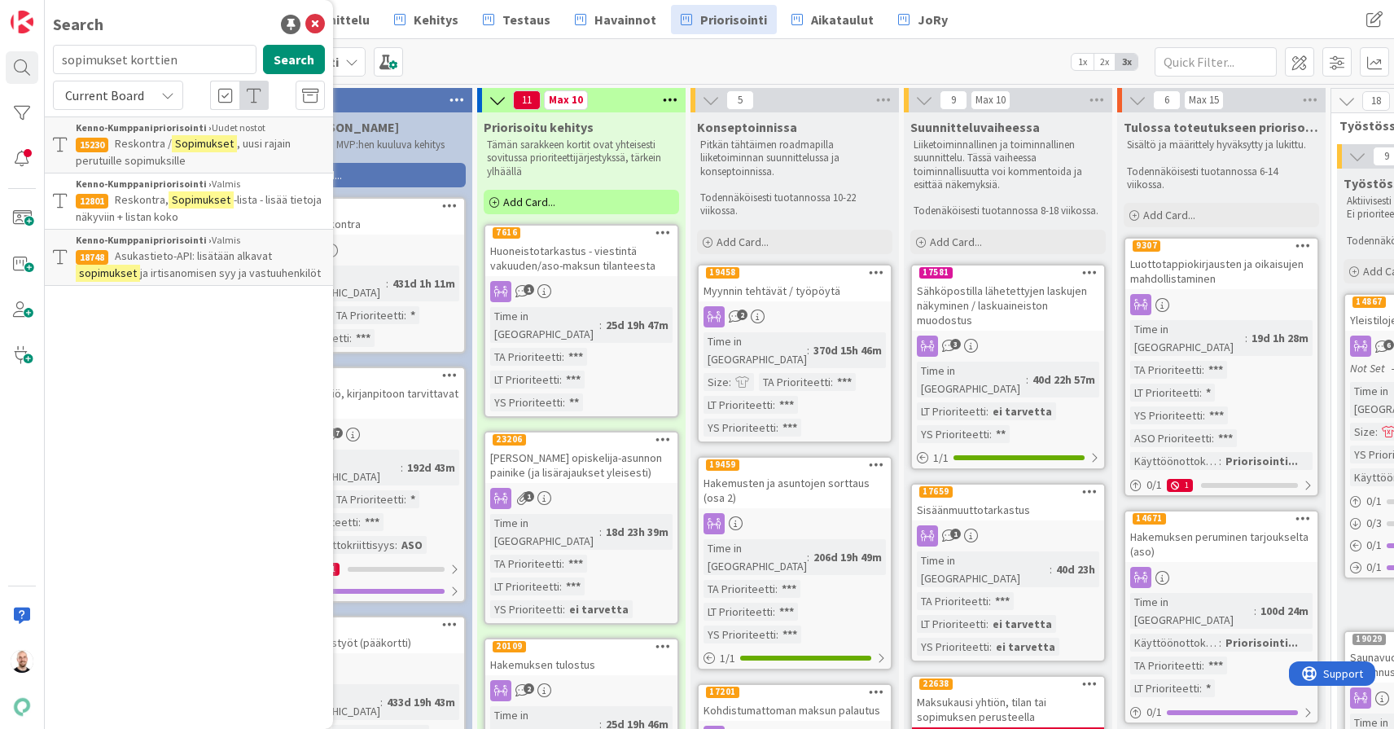
click at [247, 198] on span "-lista - lisää tietoja näkyviin + listan koko" at bounding box center [199, 208] width 246 height 32
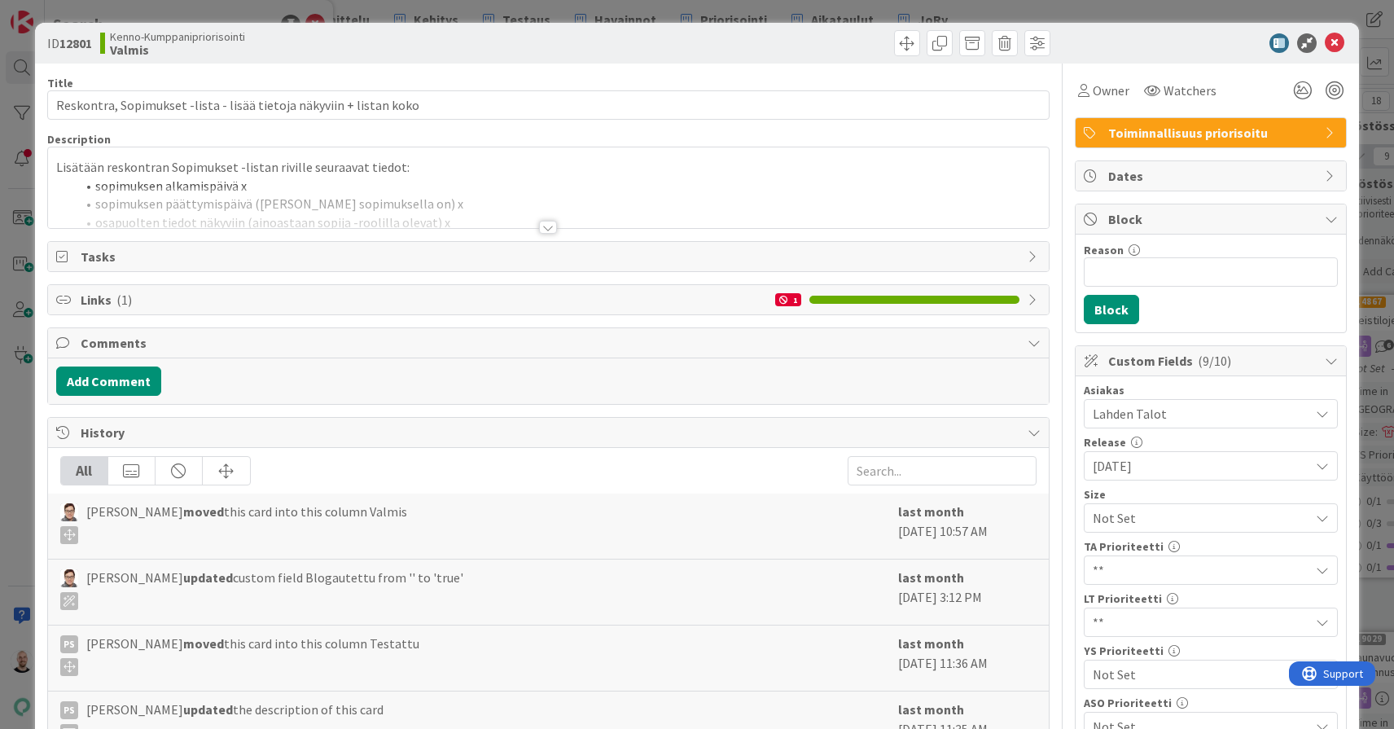
click at [546, 226] on div at bounding box center [548, 227] width 18 height 13
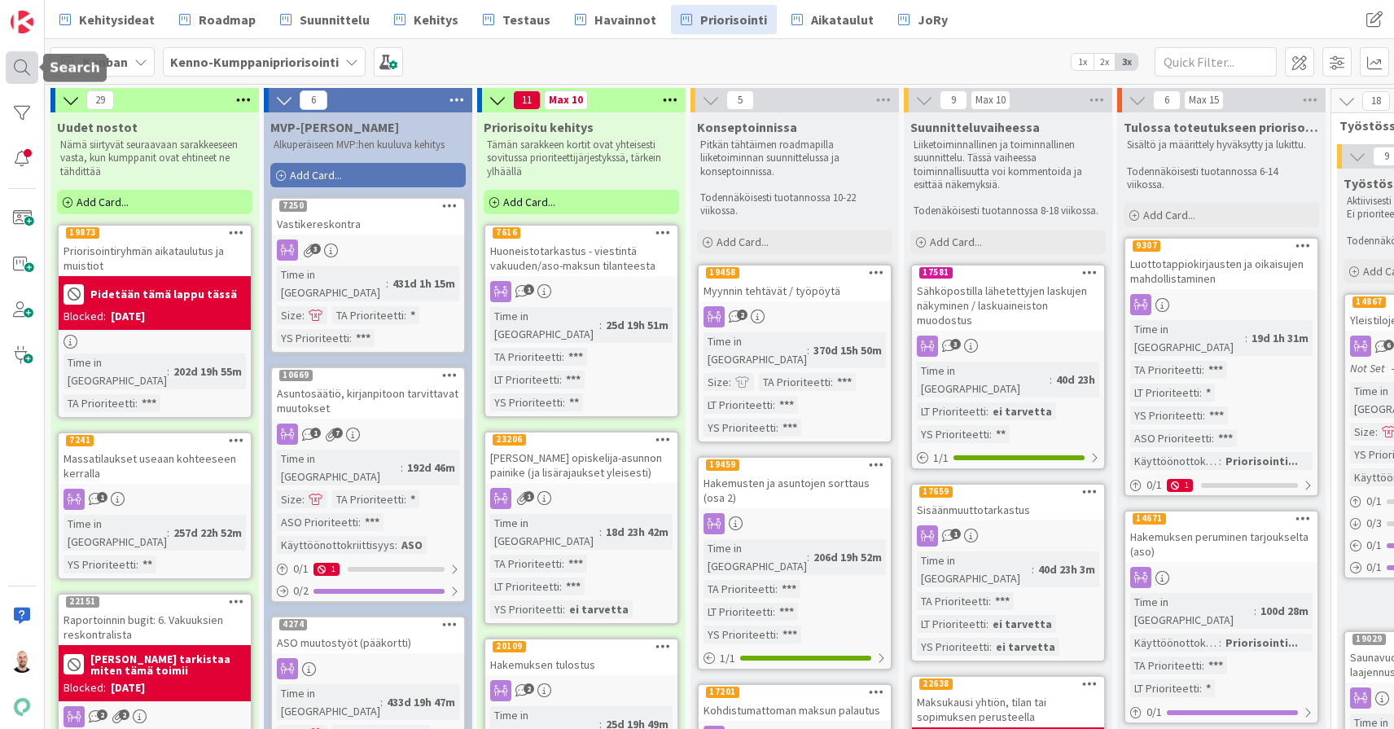
click at [18, 68] on div at bounding box center [22, 67] width 33 height 33
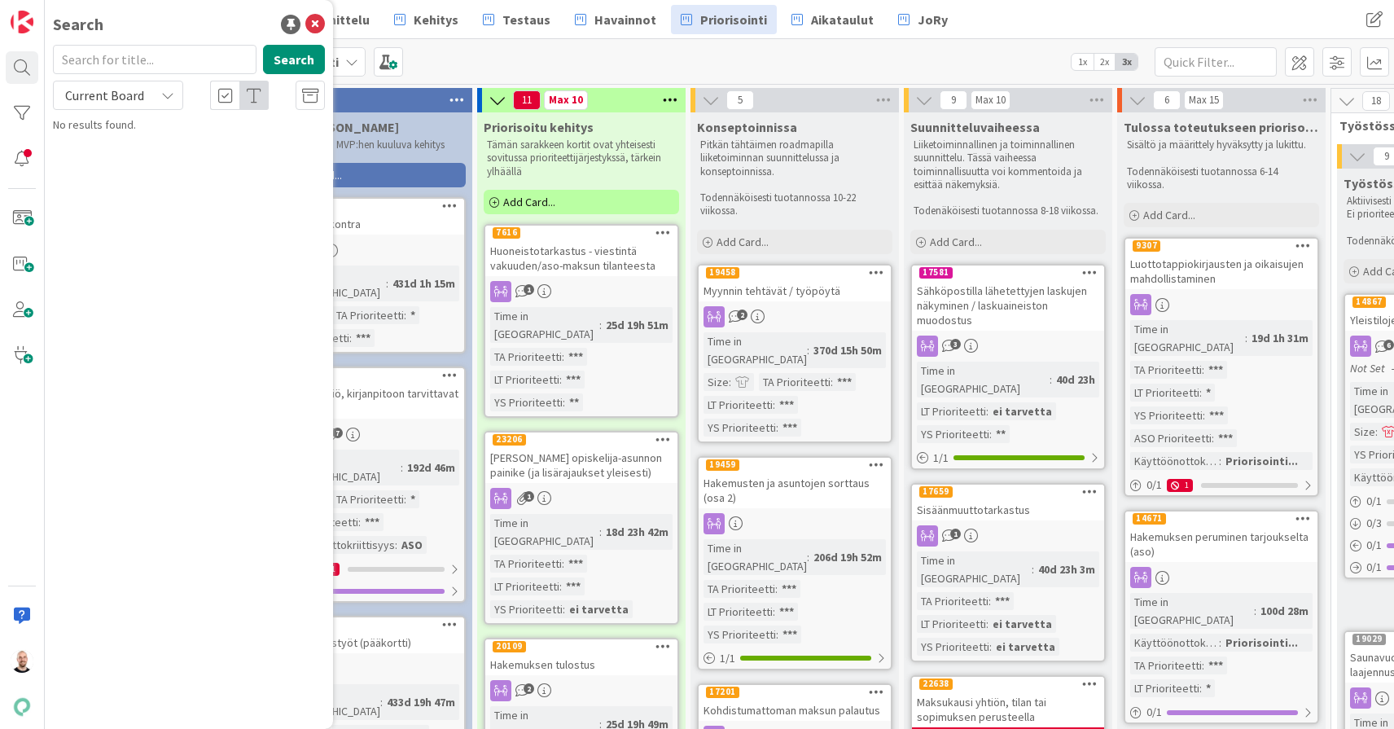
click at [169, 59] on input "text" at bounding box center [155, 59] width 204 height 29
type input "17981"
click at [146, 102] on span "Current Board" at bounding box center [104, 95] width 85 height 23
click at [139, 160] on span "All Boards" at bounding box center [146, 163] width 169 height 24
click at [297, 61] on button "Search" at bounding box center [294, 59] width 62 height 29
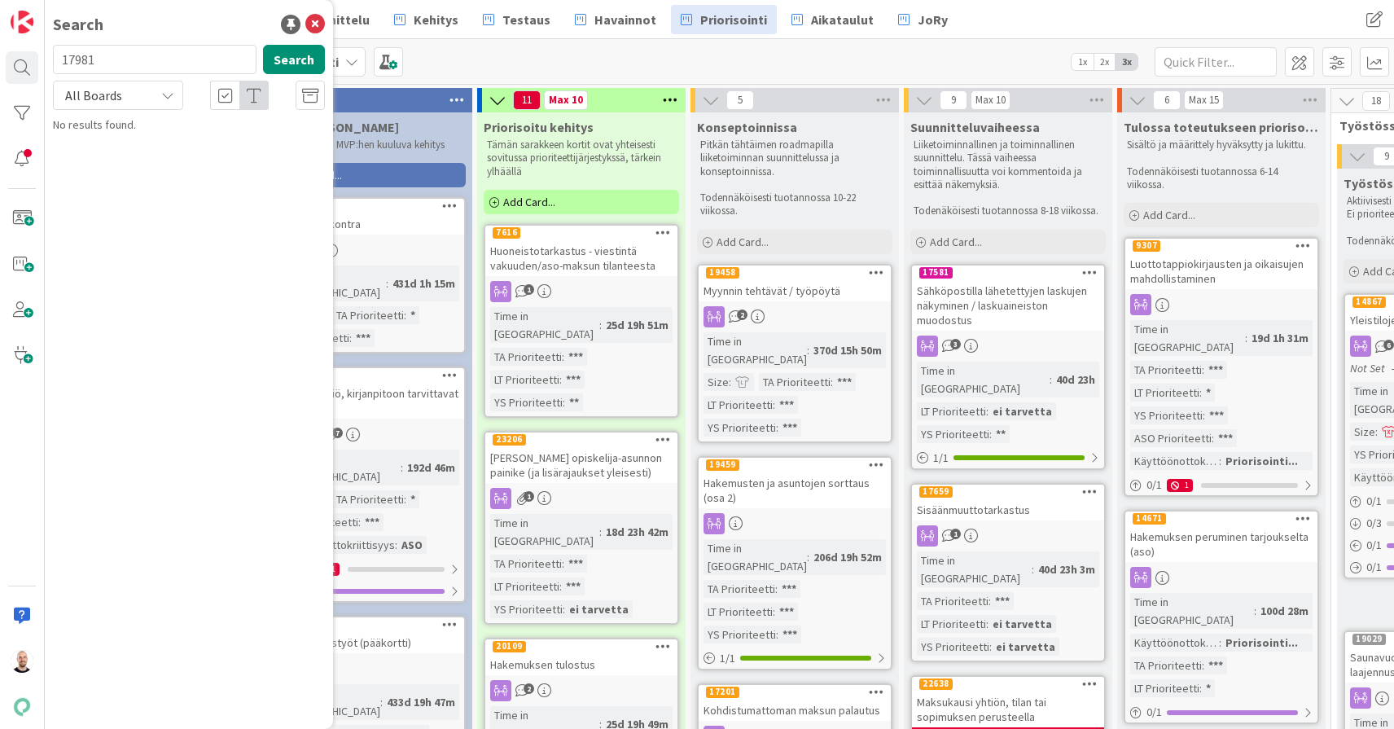
click at [136, 104] on span "All Boards" at bounding box center [104, 95] width 85 height 23
click at [146, 103] on span "All Boards" at bounding box center [104, 95] width 85 height 23
click at [315, 20] on icon at bounding box center [315, 25] width 20 height 20
